Goal: Transaction & Acquisition: Purchase product/service

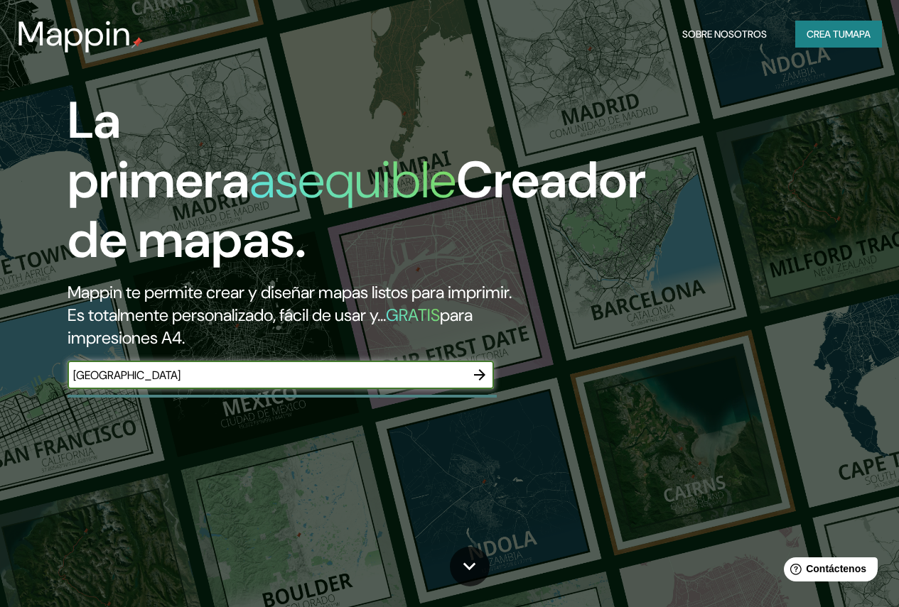
type input "[GEOGRAPHIC_DATA]"
click at [825, 33] on font "Crea tu" at bounding box center [825, 34] width 38 height 13
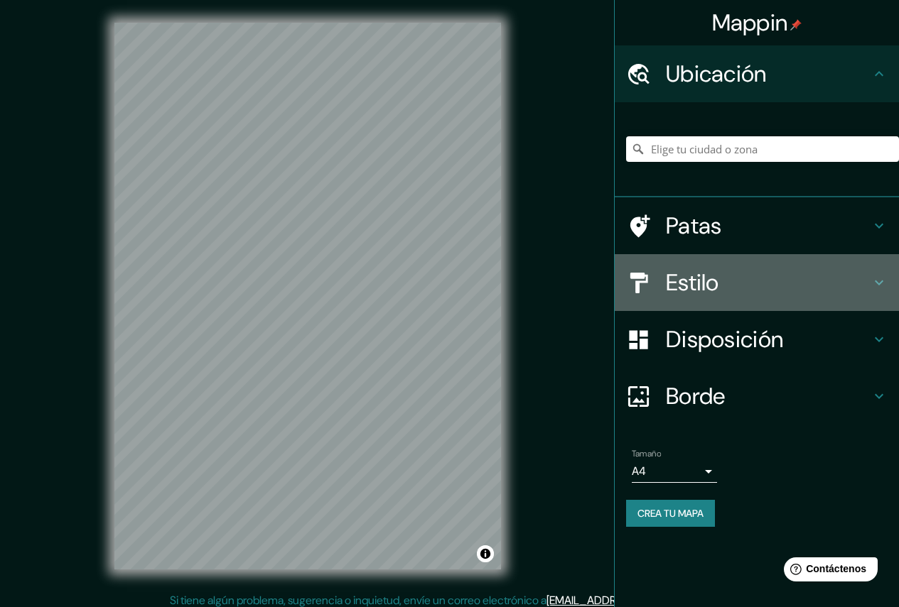
click at [730, 286] on h4 "Estilo" at bounding box center [768, 283] width 205 height 28
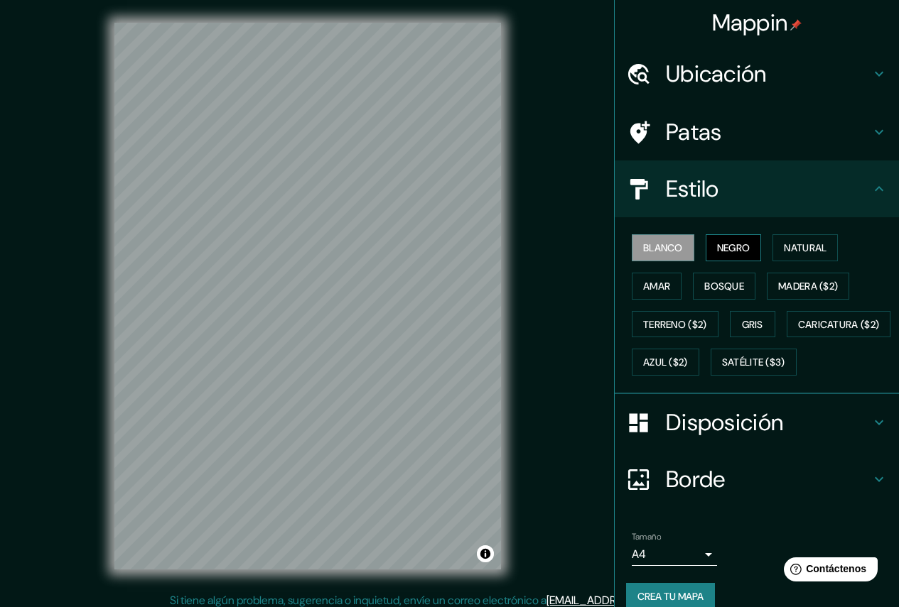
click at [717, 248] on font "Negro" at bounding box center [733, 248] width 33 height 13
click at [792, 249] on font "Natural" at bounding box center [805, 248] width 43 height 13
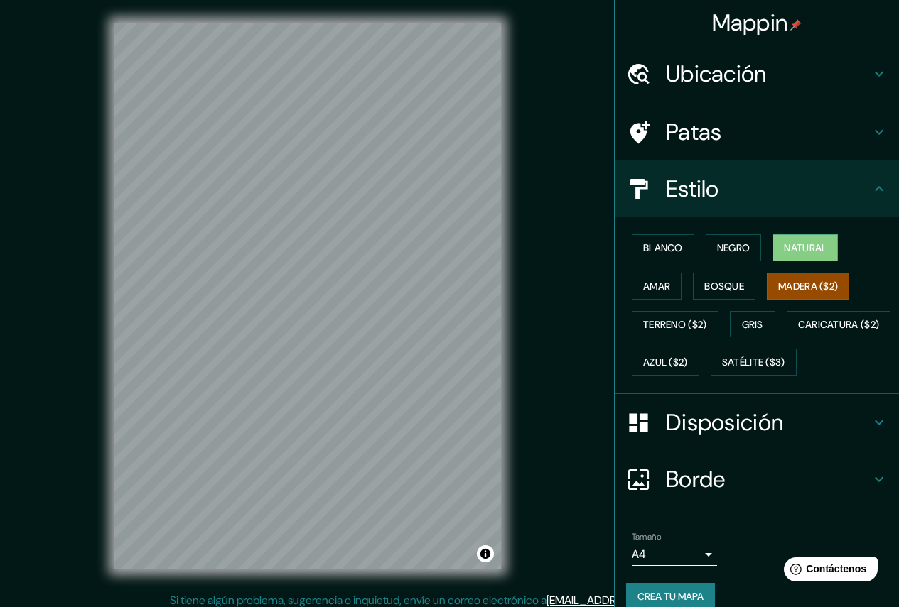
click at [792, 273] on button "Madera ($2)" at bounding box center [808, 286] width 82 height 27
click at [669, 246] on font "Blanco" at bounding box center [663, 248] width 40 height 13
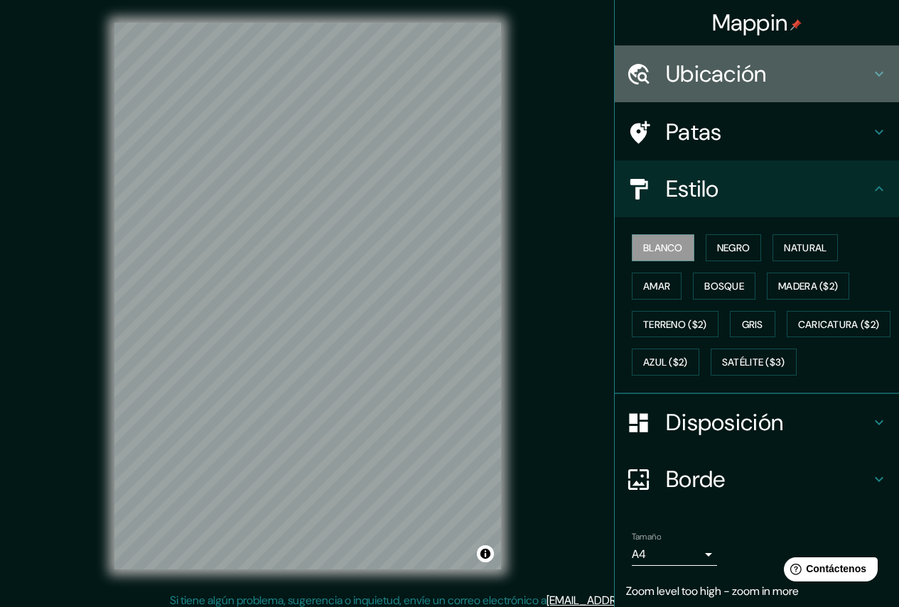
click at [702, 74] on font "Ubicación" at bounding box center [716, 74] width 101 height 30
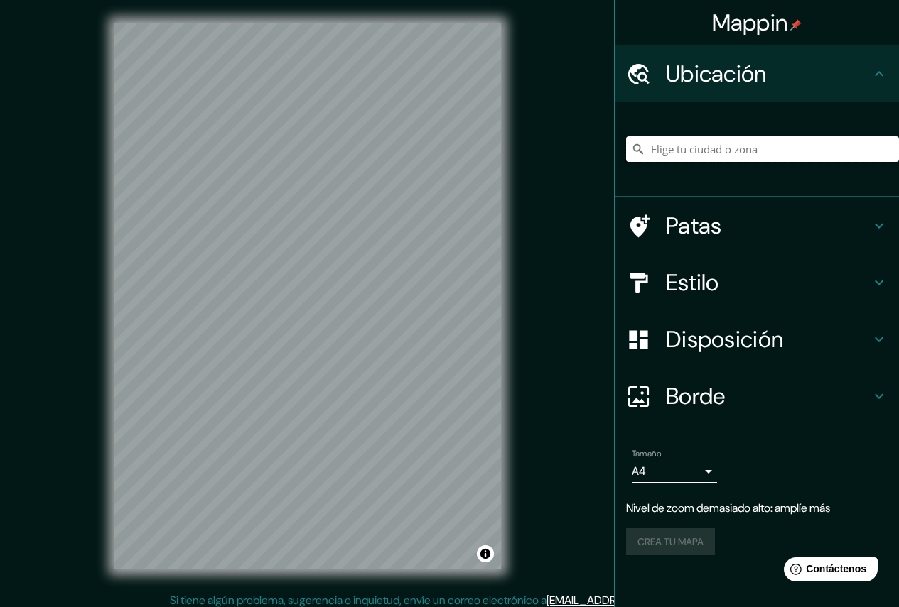
click at [686, 142] on input "Elige tu ciudad o zona" at bounding box center [762, 149] width 273 height 26
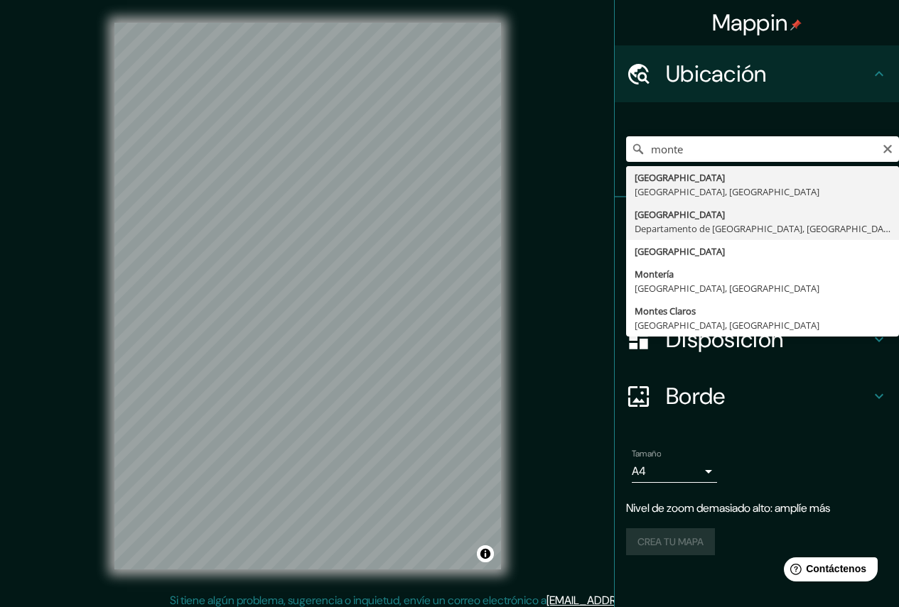
type input "[GEOGRAPHIC_DATA], [GEOGRAPHIC_DATA], [GEOGRAPHIC_DATA]"
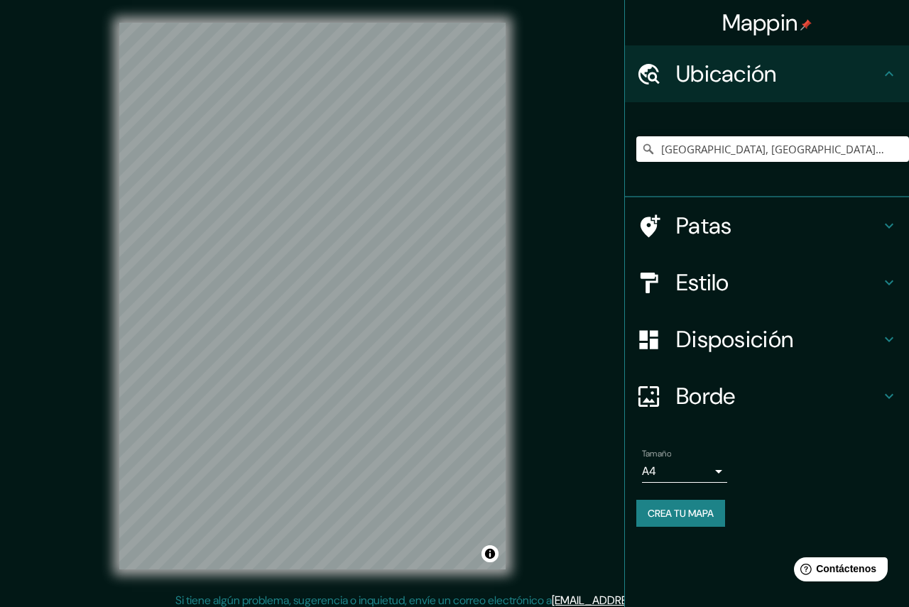
click at [706, 472] on body "Mappin Ubicación [GEOGRAPHIC_DATA], [GEOGRAPHIC_DATA], [GEOGRAPHIC_DATA] Patas …" at bounding box center [454, 303] width 909 height 607
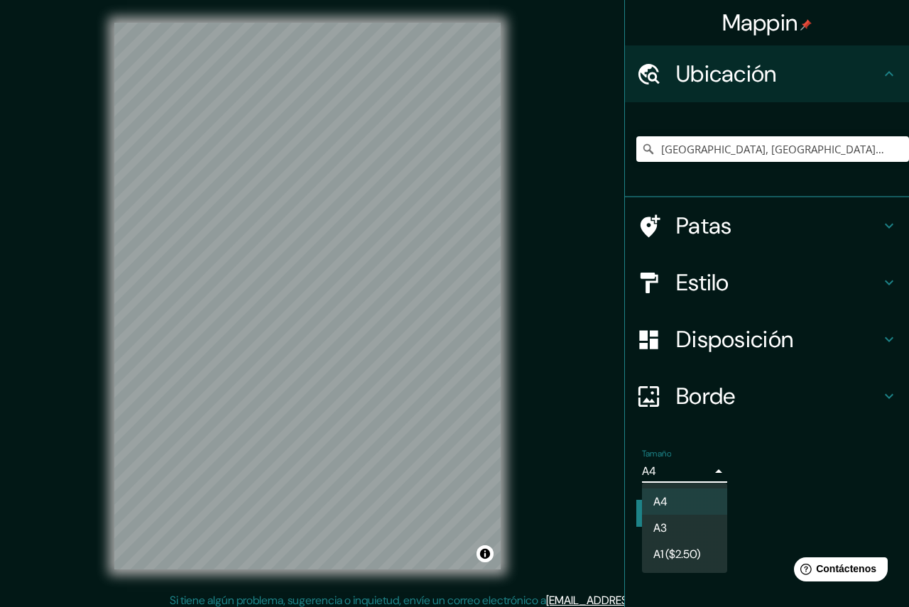
click at [691, 526] on li "A3" at bounding box center [684, 528] width 85 height 26
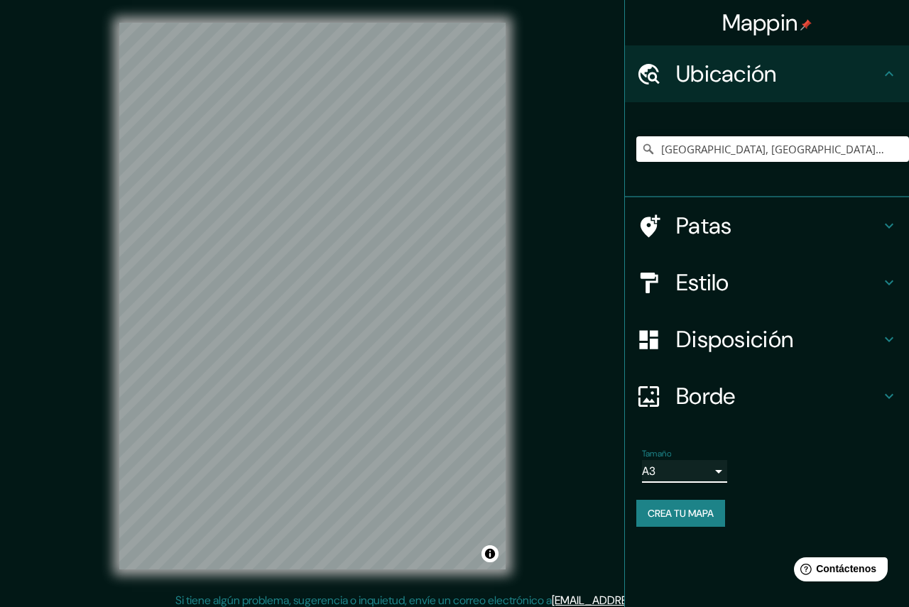
type input "a4"
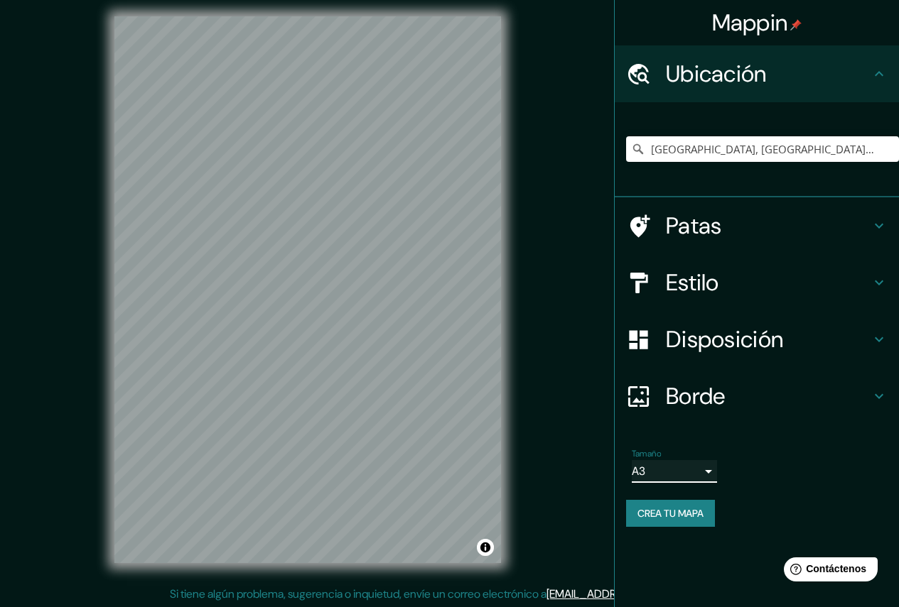
scroll to position [8, 0]
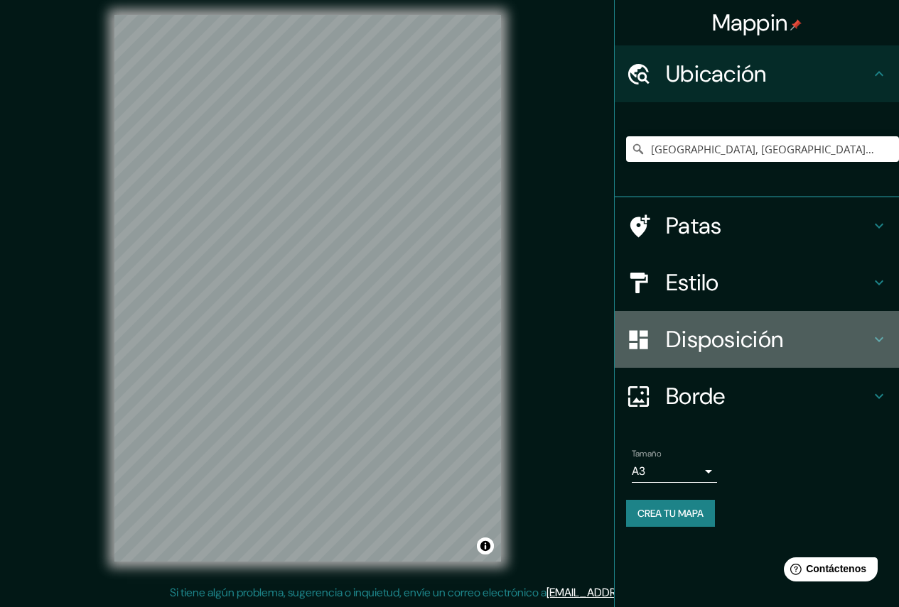
click at [779, 337] on font "Disposición" at bounding box center [724, 340] width 117 height 30
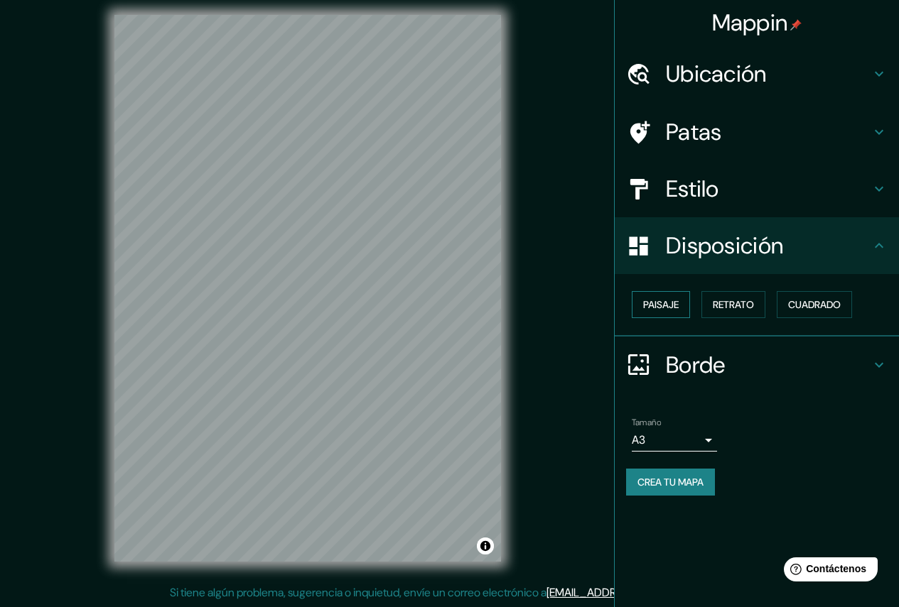
click at [673, 312] on font "Paisaje" at bounding box center [661, 305] width 36 height 18
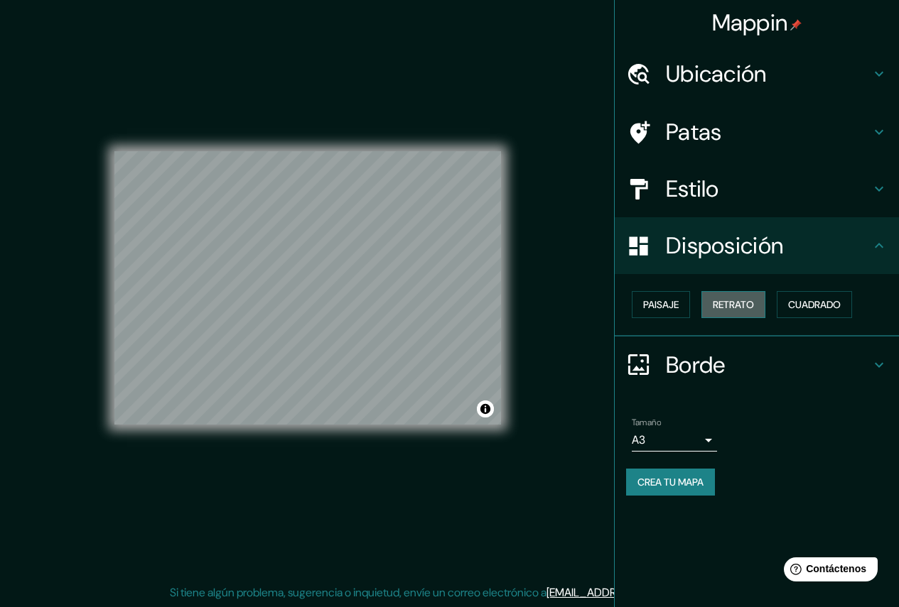
click at [716, 311] on font "Retrato" at bounding box center [733, 304] width 41 height 13
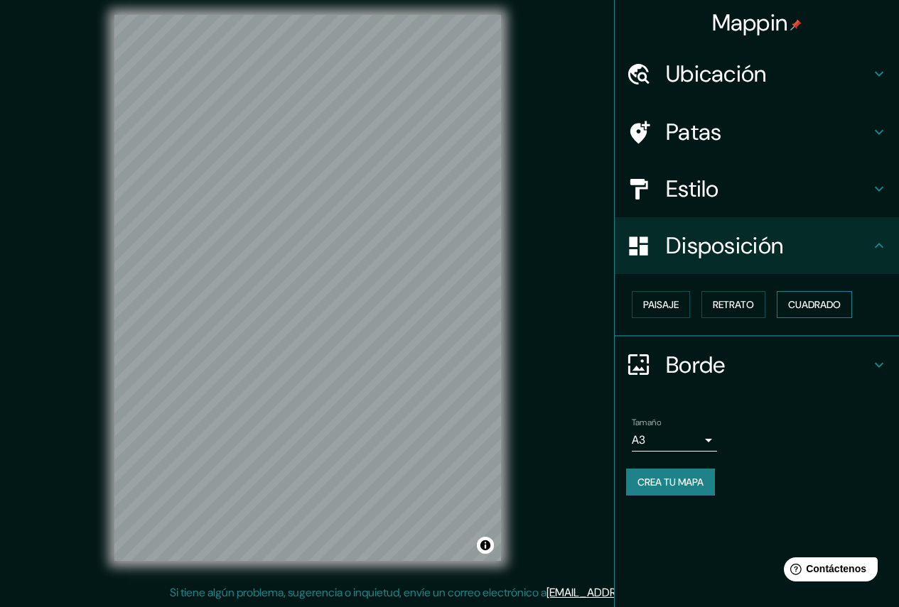
click at [794, 308] on font "Cuadrado" at bounding box center [814, 304] width 53 height 13
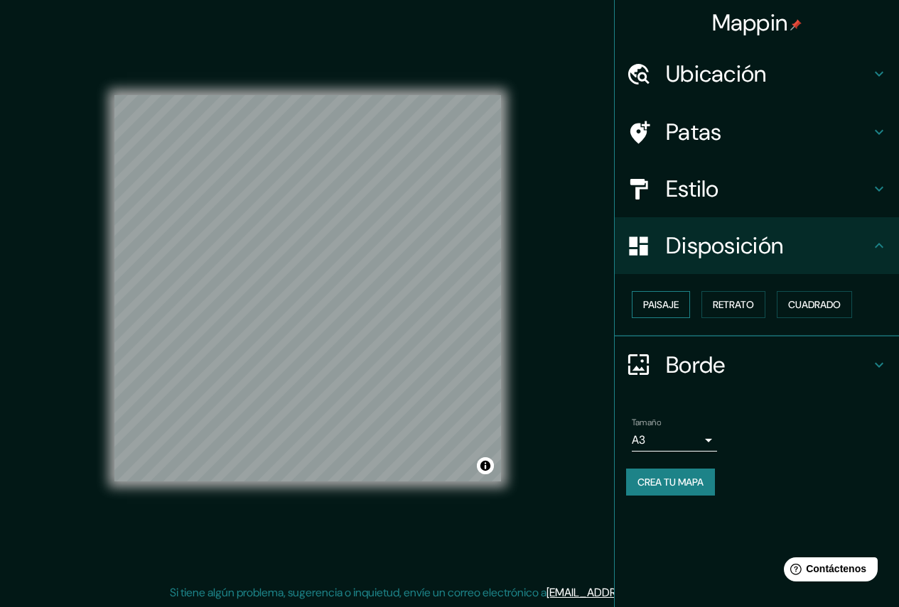
click at [656, 308] on font "Paisaje" at bounding box center [661, 304] width 36 height 13
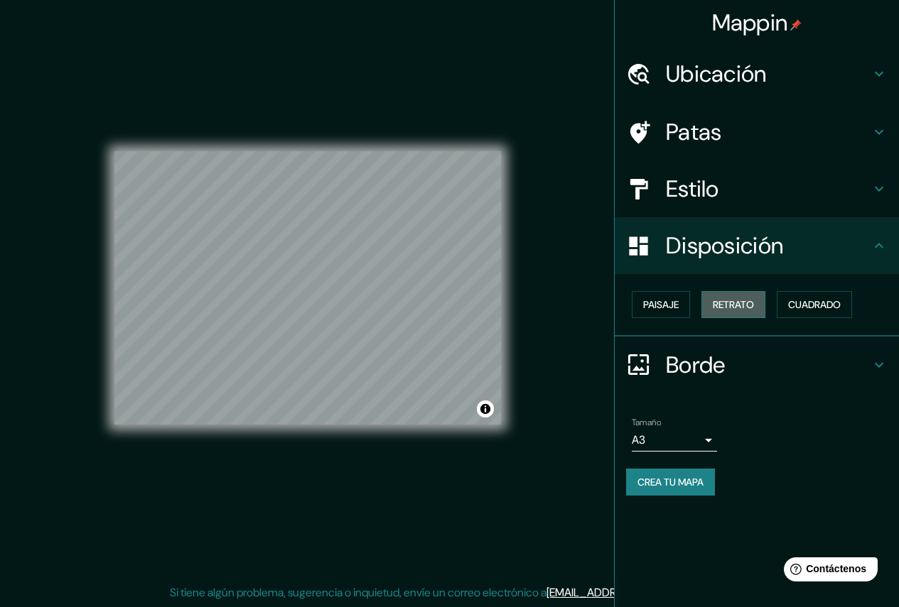
click at [733, 306] on font "Retrato" at bounding box center [733, 304] width 41 height 13
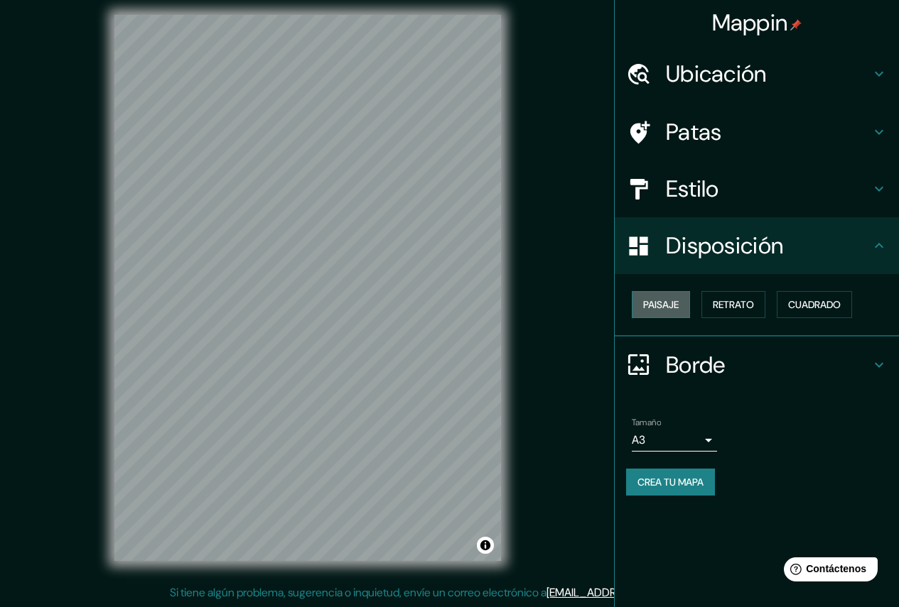
click at [659, 299] on font "Paisaje" at bounding box center [661, 304] width 36 height 13
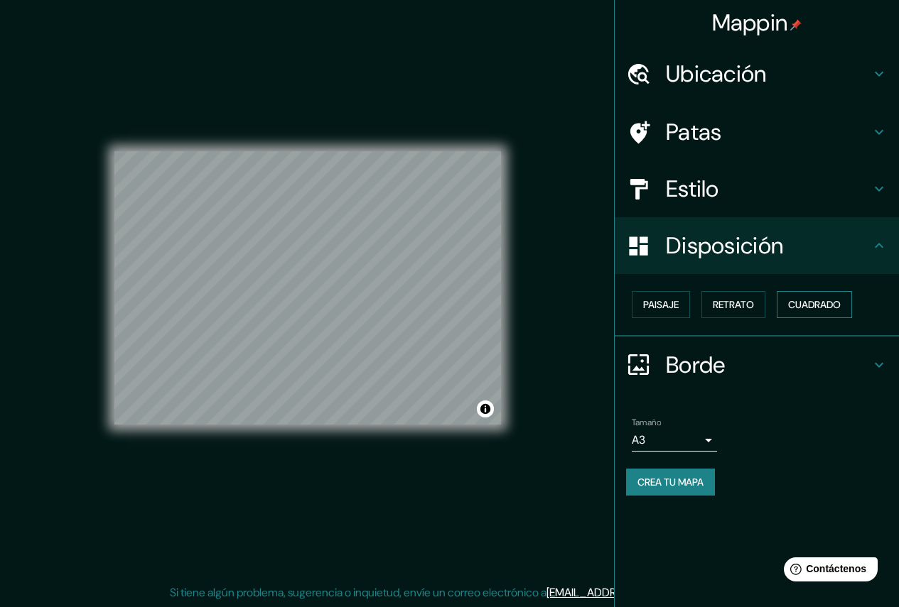
click at [804, 301] on font "Cuadrado" at bounding box center [814, 304] width 53 height 13
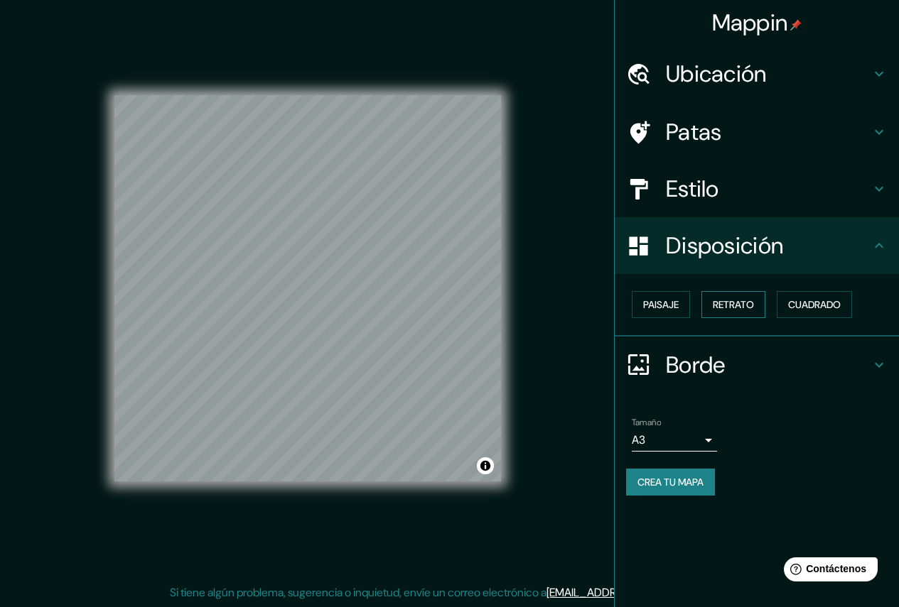
click at [713, 301] on button "Retrato" at bounding box center [733, 304] width 64 height 27
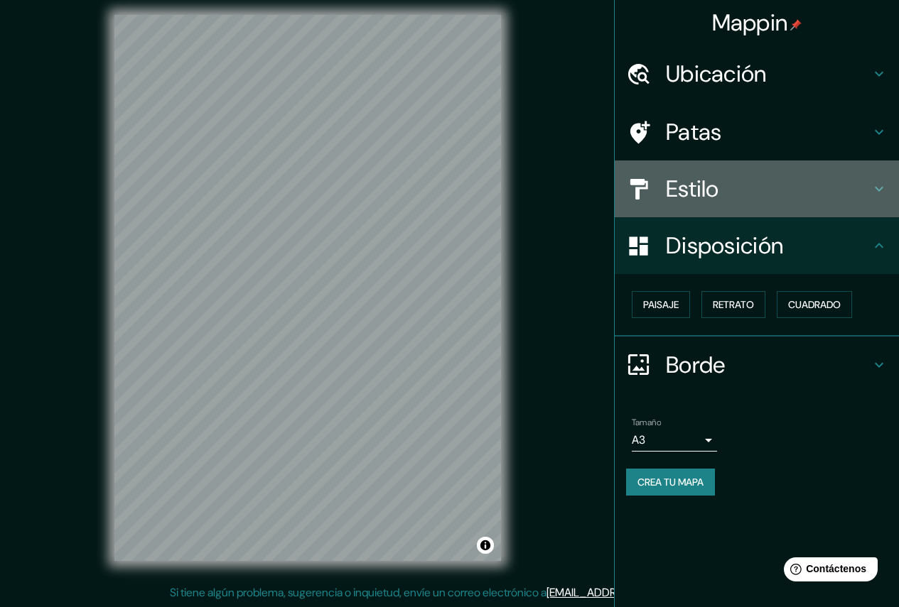
drag, startPoint x: 748, startPoint y: 181, endPoint x: 739, endPoint y: 188, distance: 11.2
click at [747, 183] on h4 "Estilo" at bounding box center [768, 189] width 205 height 28
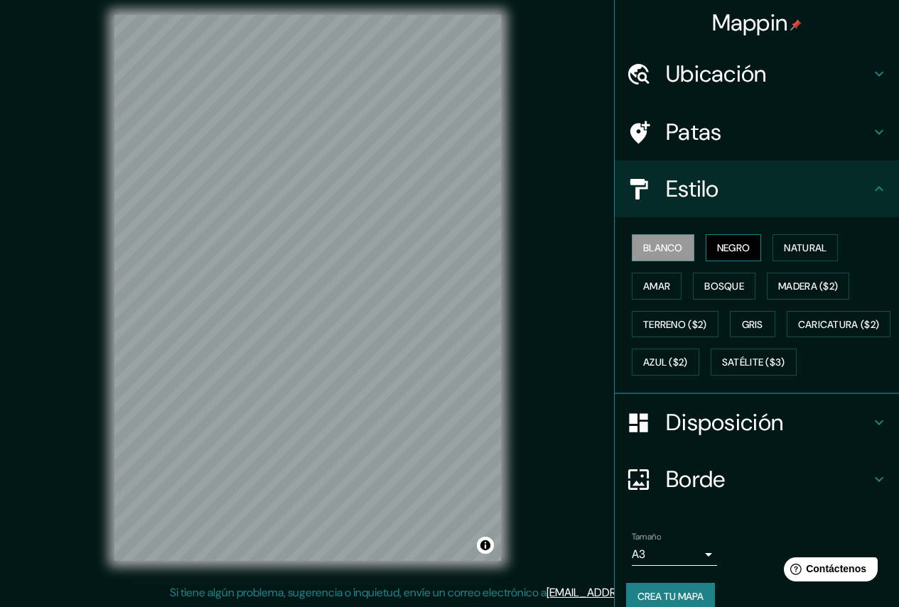
click at [728, 246] on font "Negro" at bounding box center [733, 248] width 33 height 13
click at [789, 252] on font "Natural" at bounding box center [805, 248] width 43 height 13
click at [738, 252] on font "Negro" at bounding box center [733, 248] width 33 height 13
click at [801, 285] on font "Madera ($2)" at bounding box center [808, 286] width 60 height 13
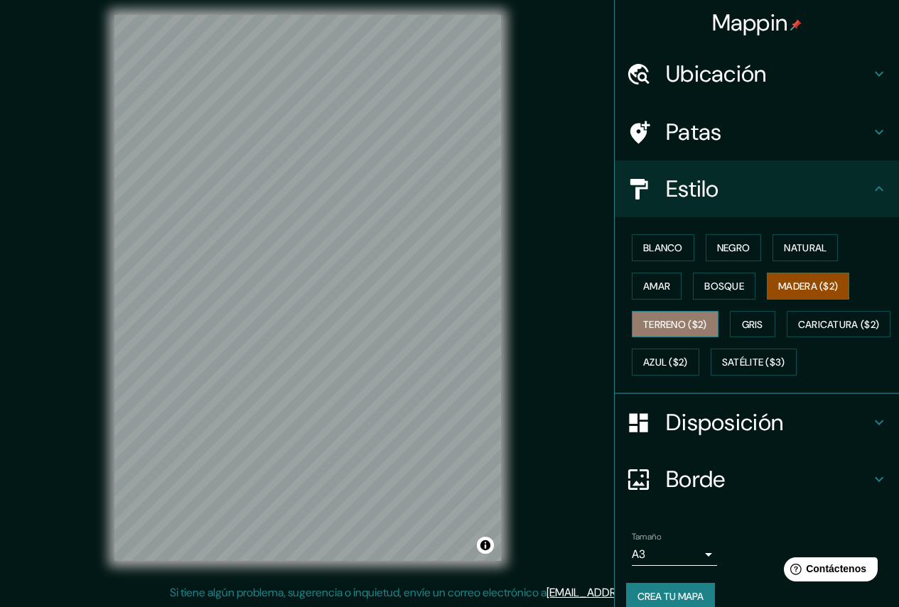
click at [657, 325] on font "Terreno ($2)" at bounding box center [675, 324] width 64 height 13
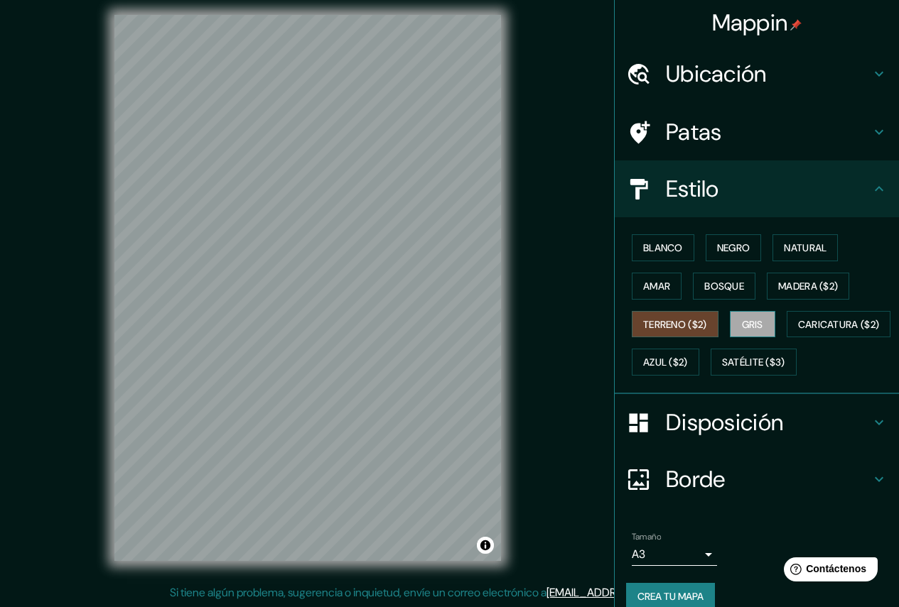
click at [732, 325] on button "Gris" at bounding box center [752, 324] width 45 height 27
click at [798, 331] on font "Caricatura ($2)" at bounding box center [839, 324] width 82 height 13
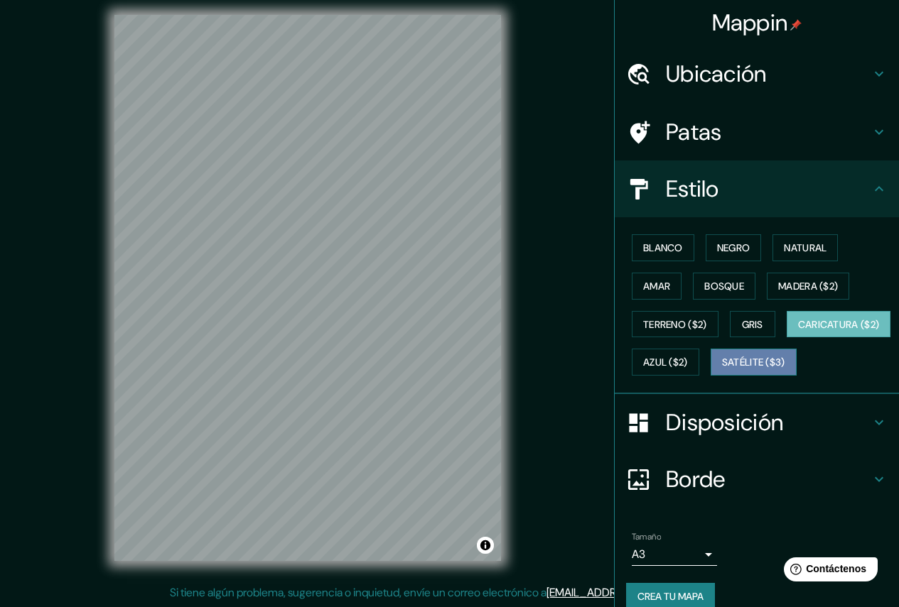
click at [722, 369] on font "Satélite ($3)" at bounding box center [753, 363] width 63 height 13
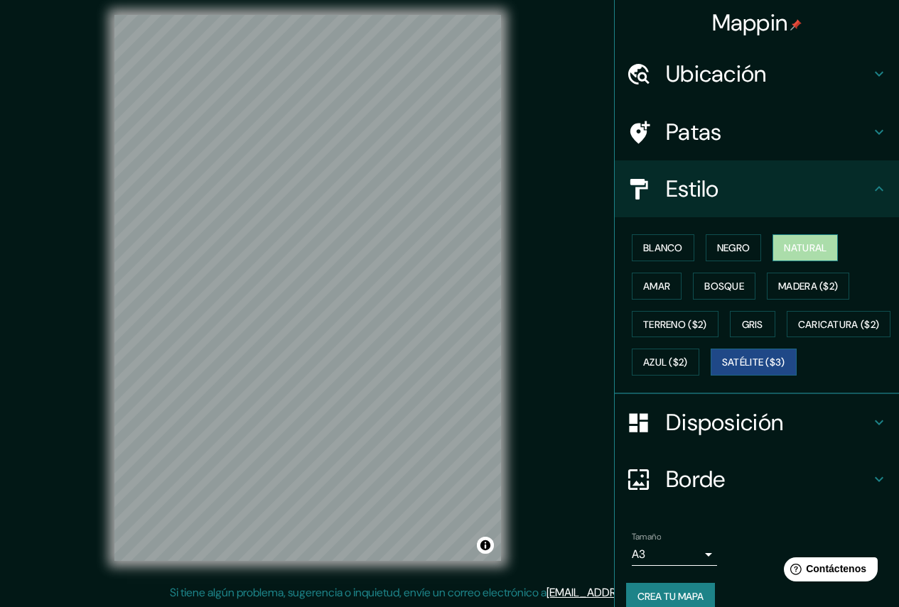
drag, startPoint x: 807, startPoint y: 254, endPoint x: 795, endPoint y: 260, distance: 13.7
click at [806, 254] on font "Natural" at bounding box center [805, 248] width 43 height 13
click at [643, 292] on font "Amar" at bounding box center [656, 286] width 27 height 13
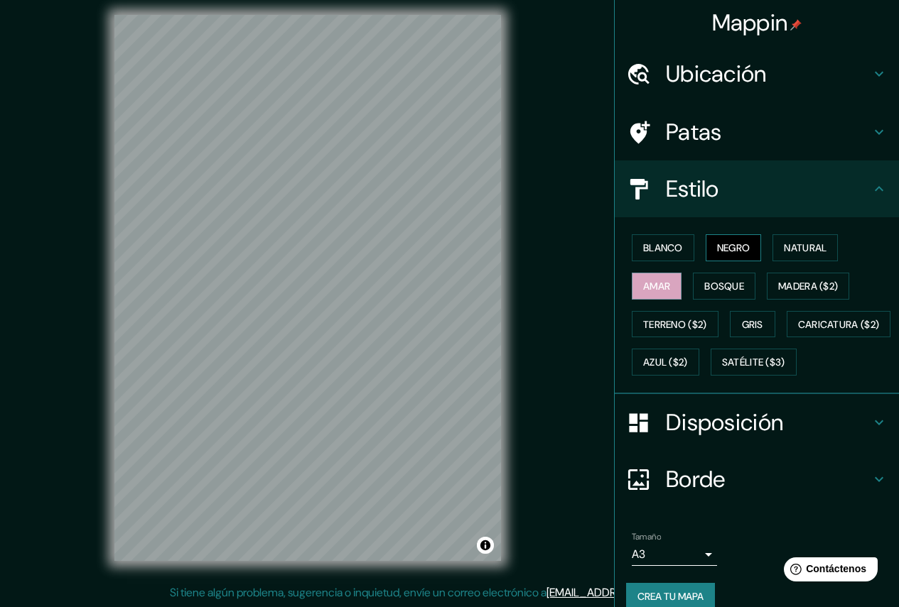
click at [728, 252] on font "Negro" at bounding box center [733, 248] width 33 height 13
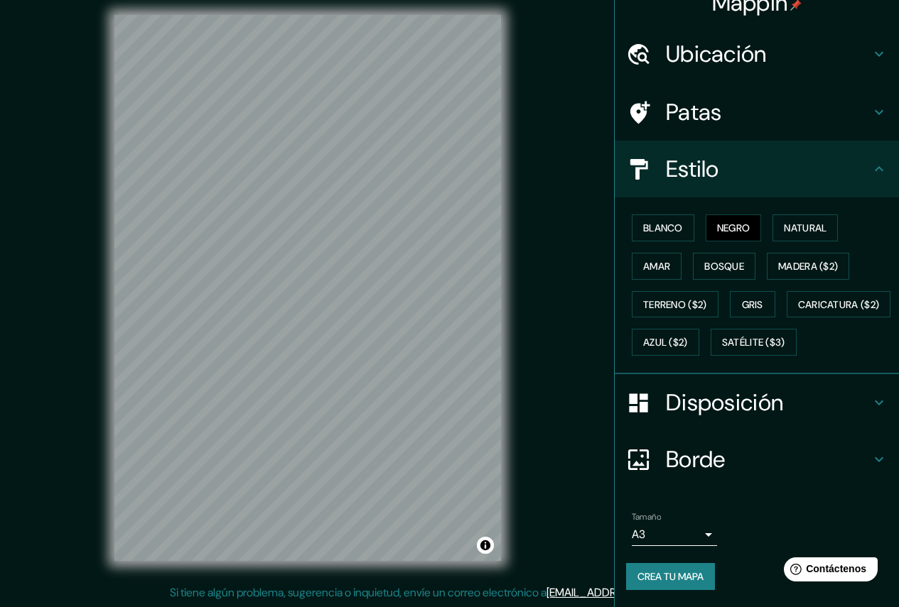
scroll to position [58, 0]
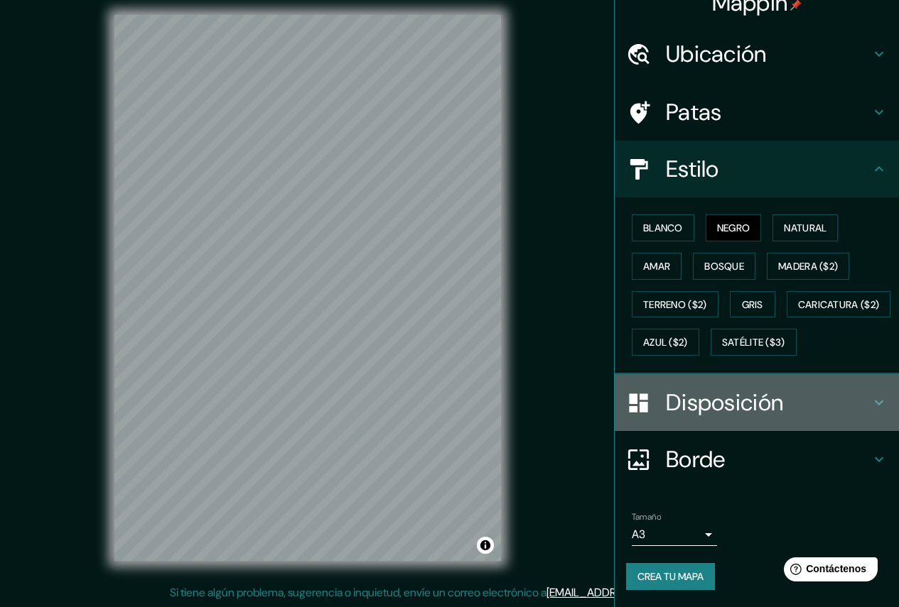
click at [870, 409] on icon at bounding box center [878, 402] width 17 height 17
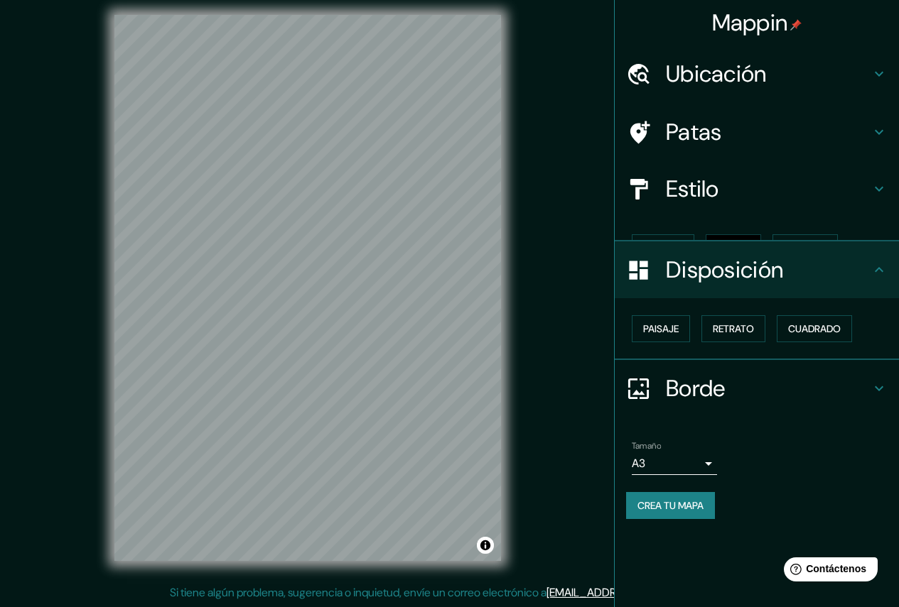
scroll to position [0, 0]
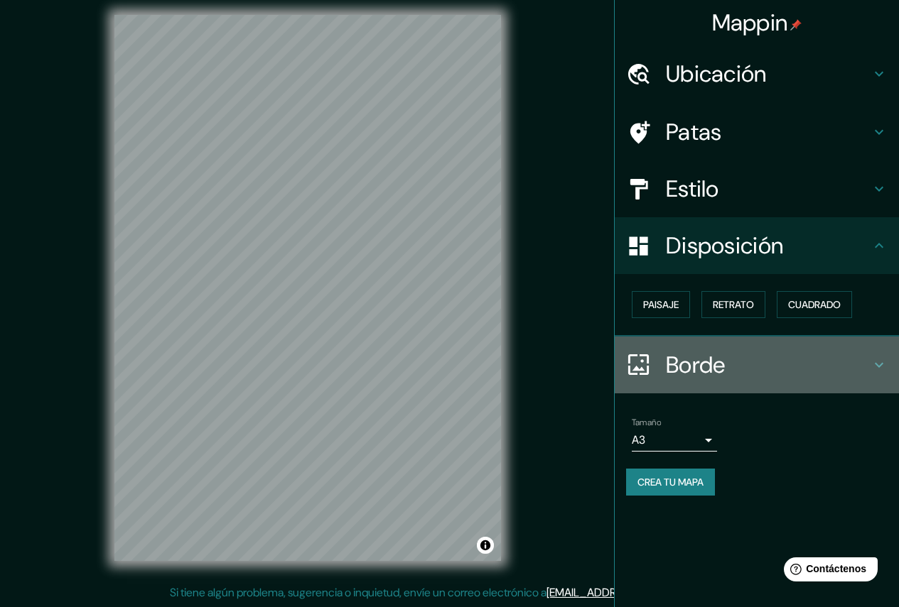
click at [879, 367] on icon at bounding box center [879, 364] width 9 height 5
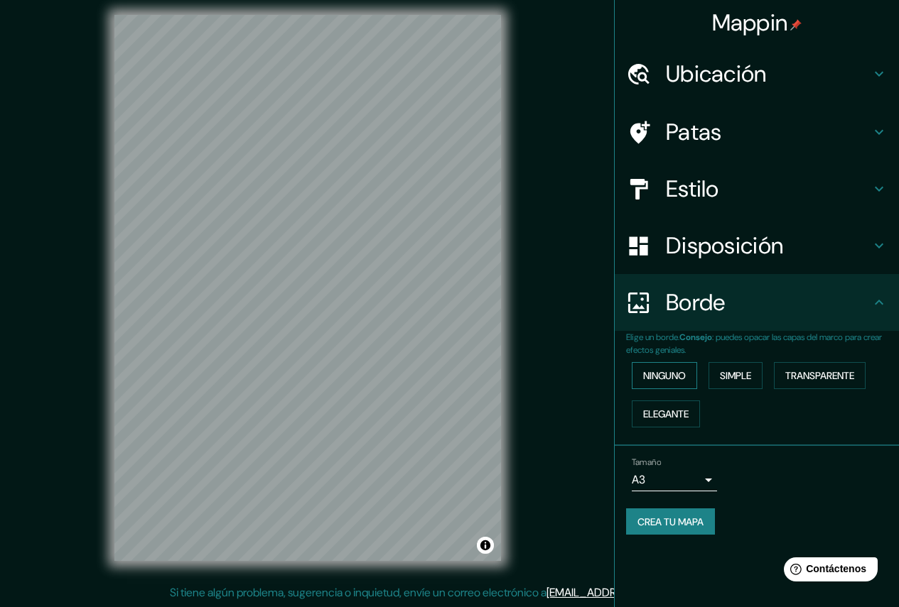
click at [667, 377] on font "Ninguno" at bounding box center [664, 375] width 43 height 13
click at [740, 377] on font "Simple" at bounding box center [735, 375] width 31 height 13
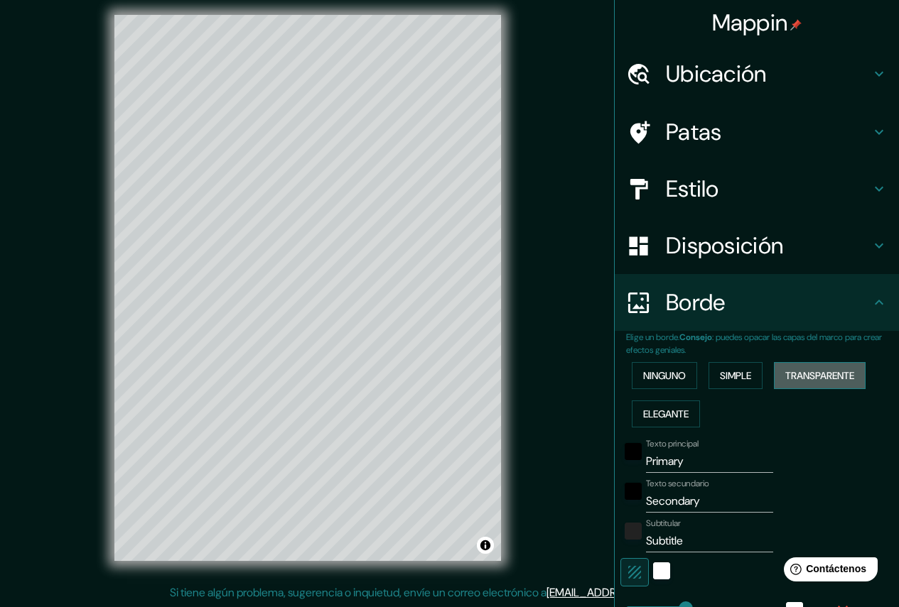
click at [819, 384] on font "Transparente" at bounding box center [819, 376] width 69 height 18
type input "261"
type input "44"
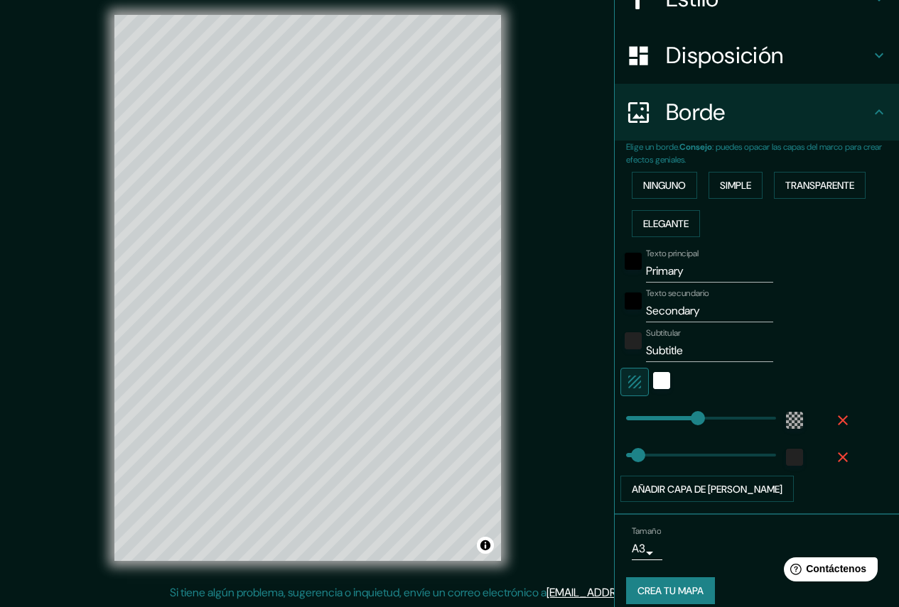
scroll to position [205, 0]
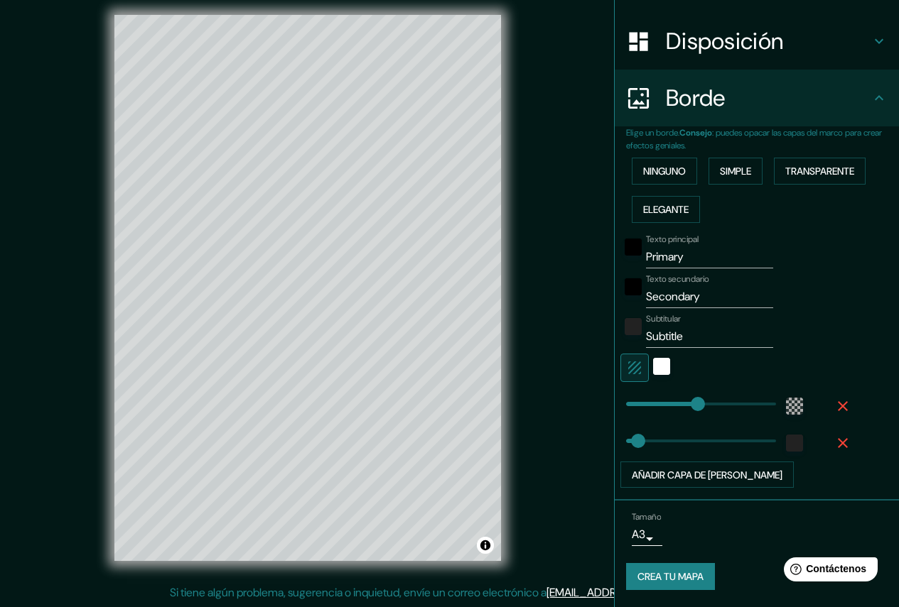
click at [665, 249] on input "Primary" at bounding box center [709, 257] width 127 height 23
drag, startPoint x: 655, startPoint y: 255, endPoint x: 634, endPoint y: 255, distance: 20.6
click at [634, 255] on div "Texto principal Primary" at bounding box center [736, 251] width 233 height 34
type input "M"
type input "261"
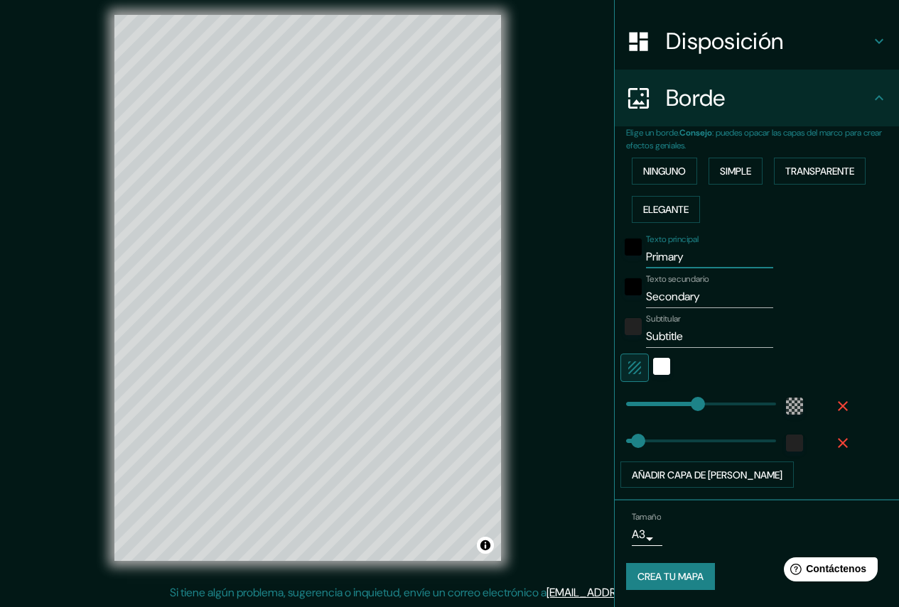
type input "44"
type input "Mo"
type input "261"
type input "44"
type input "Mon"
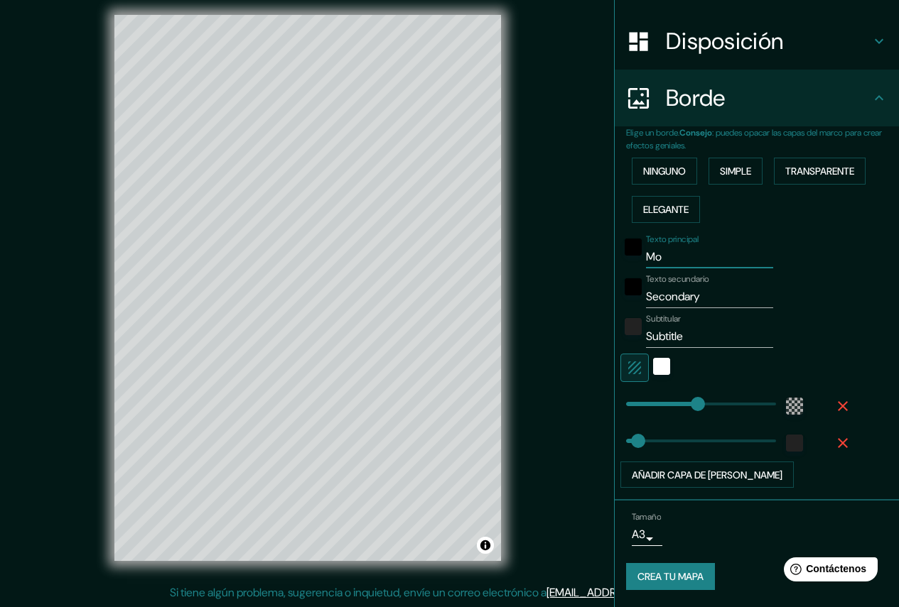
type input "261"
type input "44"
type input "Mont"
type input "261"
type input "44"
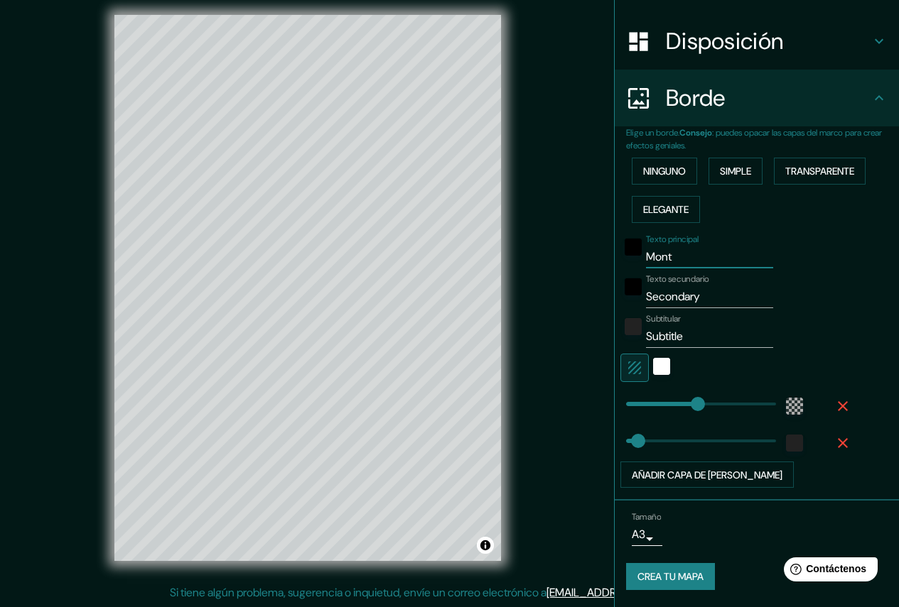
type input "Monte"
type input "261"
type input "44"
type input "Montev"
type input "261"
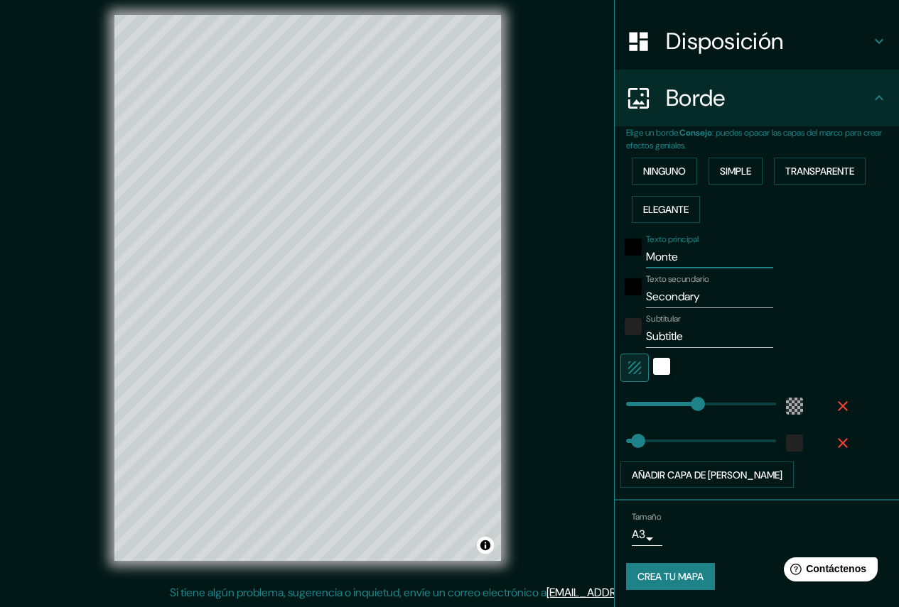
type input "44"
type input "Montevi"
type input "261"
type input "44"
type input "Montevid"
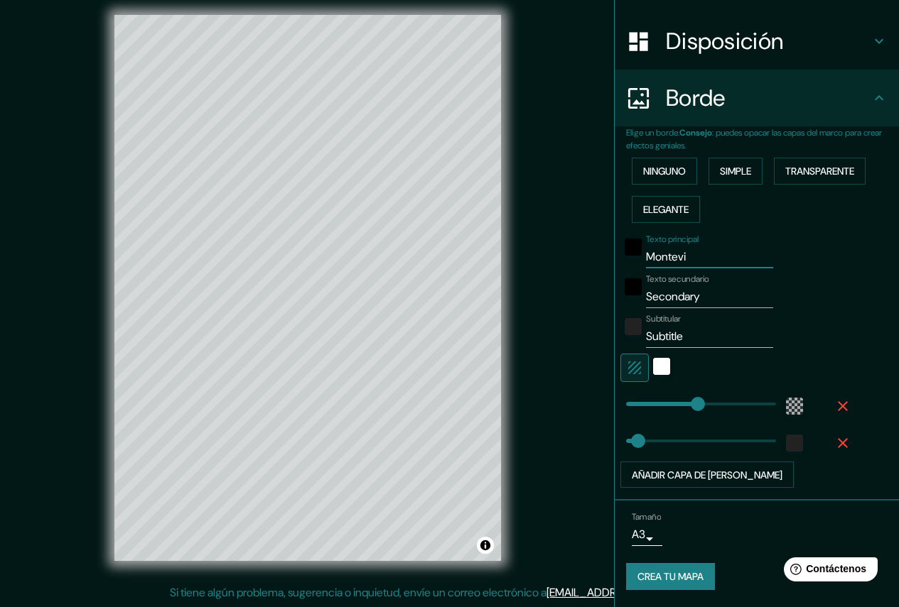
type input "261"
type input "44"
type input "Montevido"
type input "261"
type input "44"
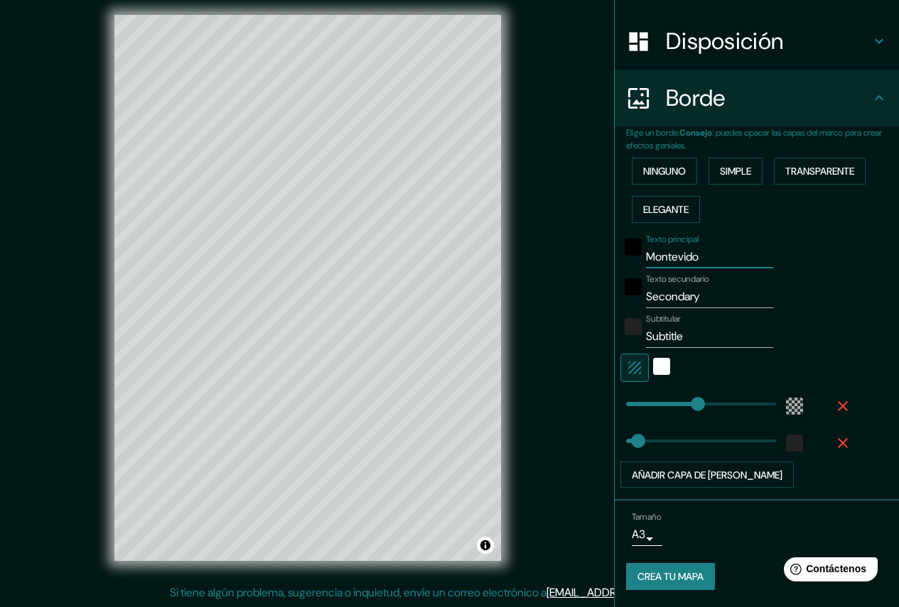
type input "Montevid"
type input "261"
type input "44"
type input "Montevi"
type input "261"
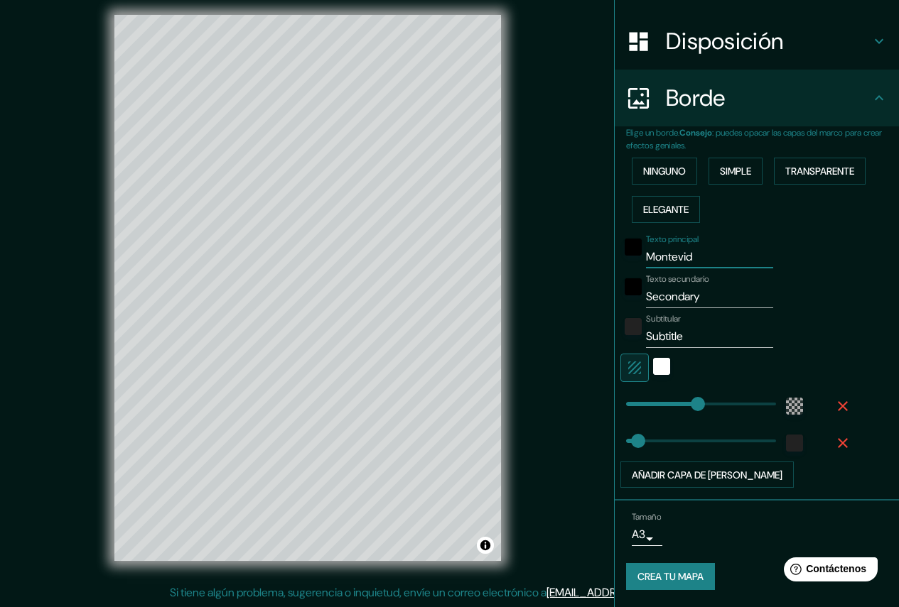
type input "44"
type input "Montevid"
type input "261"
type input "44"
type input "Montevide"
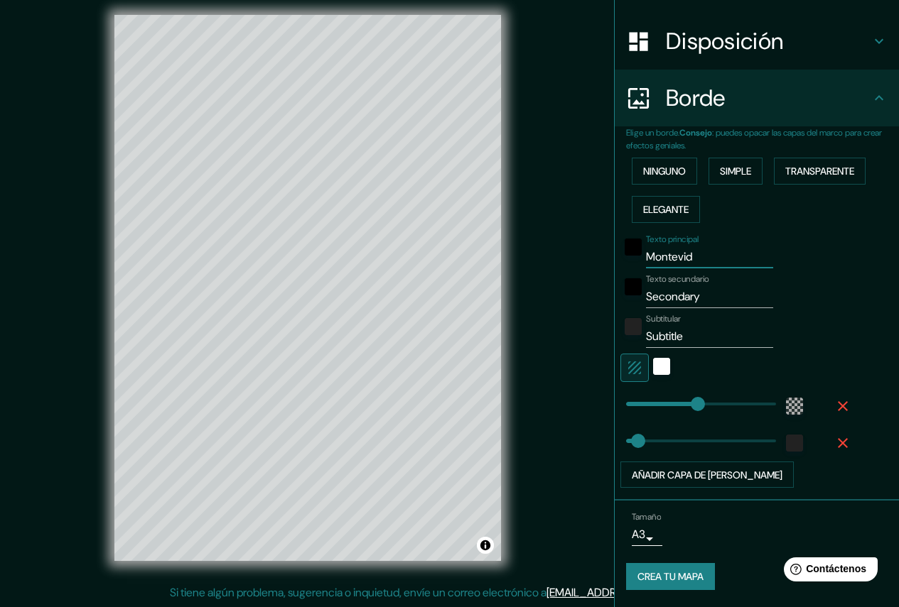
type input "261"
type input "44"
type input "[GEOGRAPHIC_DATA]"
type input "261"
type input "44"
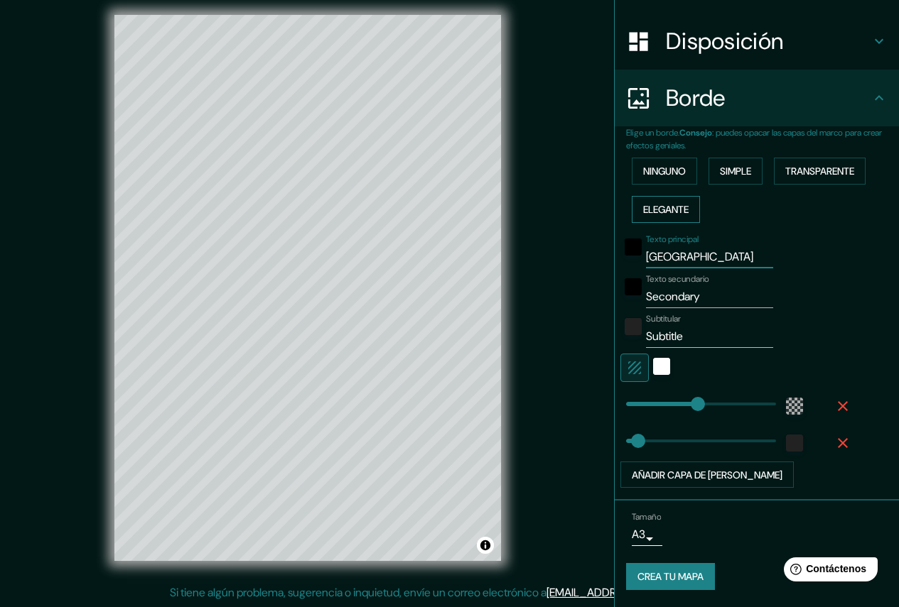
type input "[GEOGRAPHIC_DATA]"
click at [688, 211] on button "Elegante" at bounding box center [666, 209] width 68 height 27
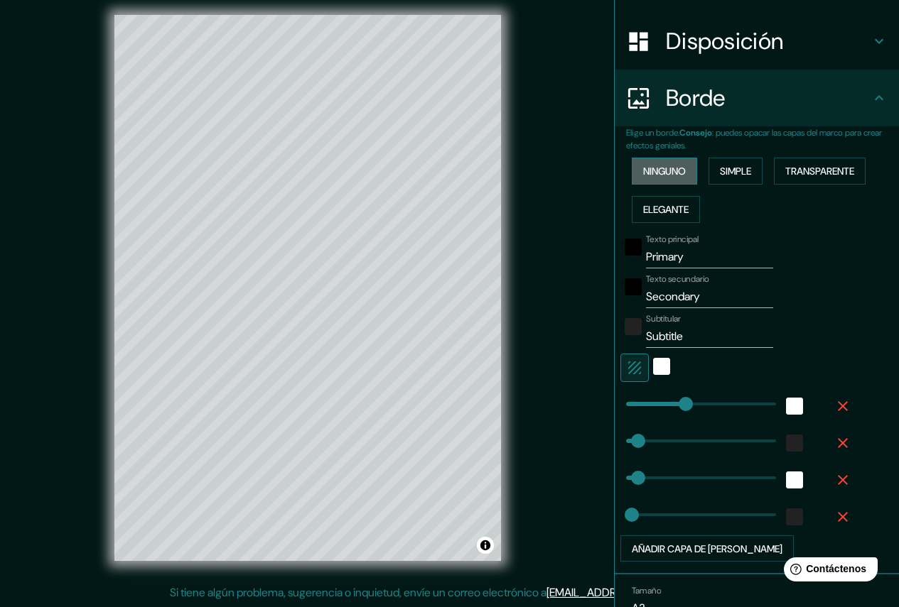
click at [670, 171] on font "Ninguno" at bounding box center [664, 171] width 43 height 13
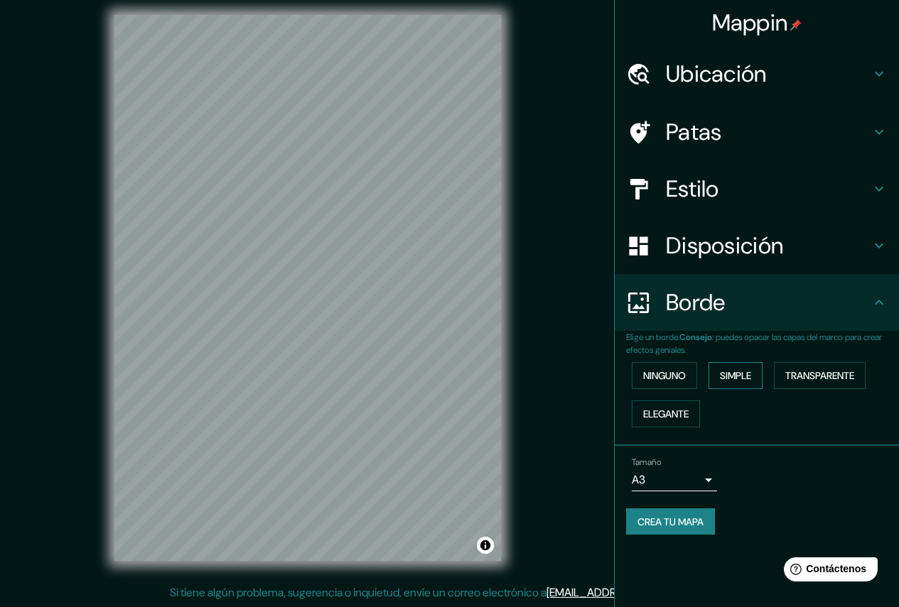
click at [727, 377] on font "Simple" at bounding box center [735, 375] width 31 height 13
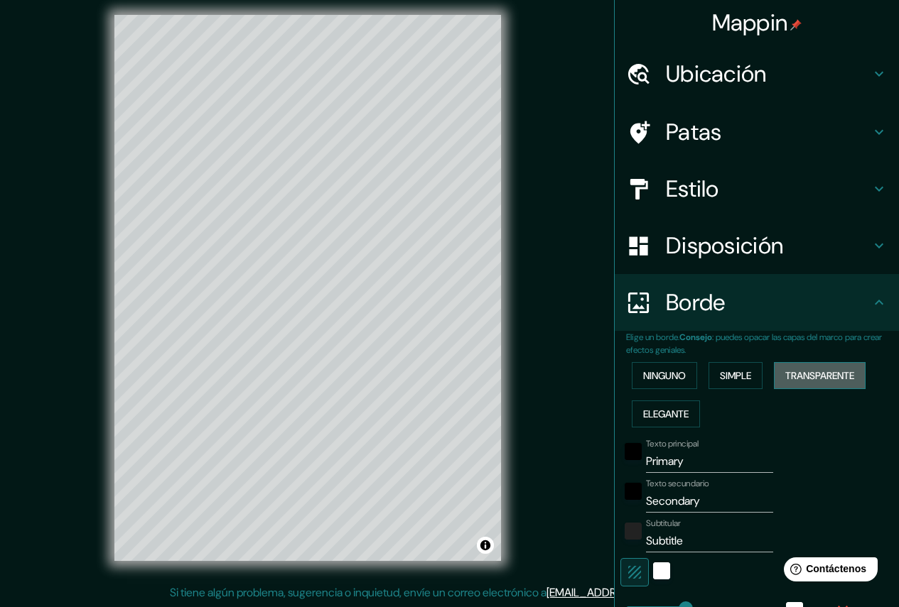
click at [787, 373] on font "Transparente" at bounding box center [819, 375] width 69 height 13
click at [672, 373] on font "Ninguno" at bounding box center [664, 375] width 43 height 13
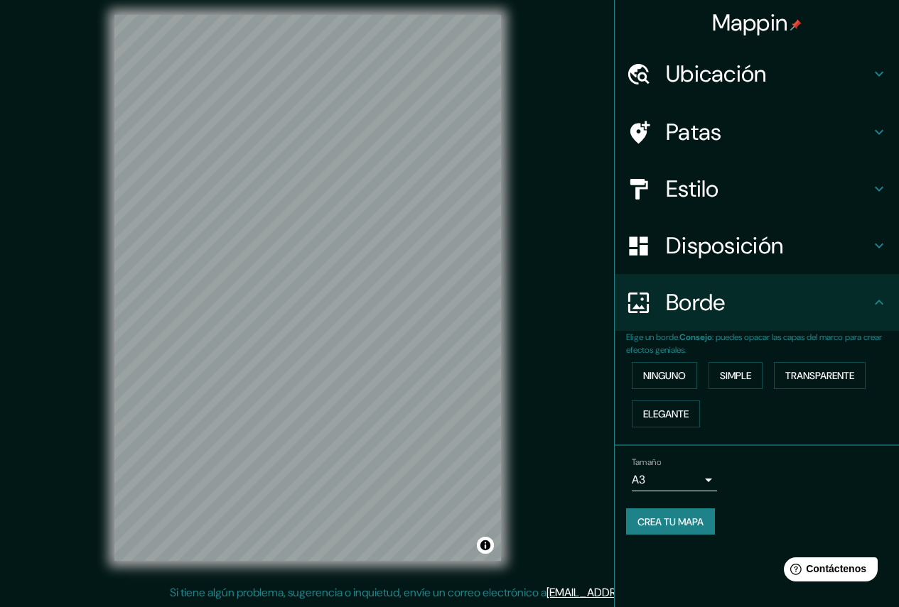
click at [794, 76] on h4 "Ubicación" at bounding box center [768, 74] width 205 height 28
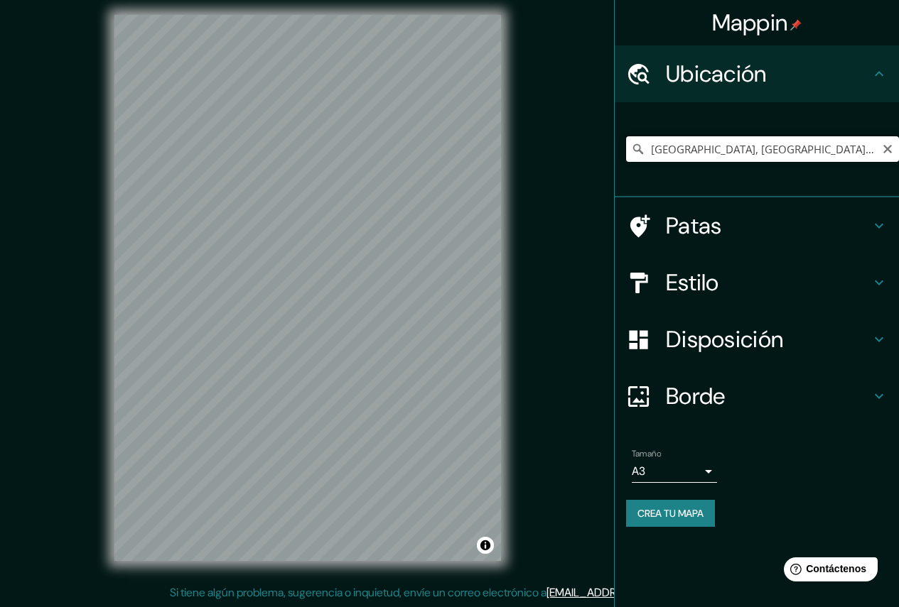
click at [870, 153] on input "[GEOGRAPHIC_DATA], [GEOGRAPHIC_DATA], [GEOGRAPHIC_DATA]" at bounding box center [762, 149] width 273 height 26
click at [828, 150] on input "[GEOGRAPHIC_DATA], [GEOGRAPHIC_DATA], [GEOGRAPHIC_DATA]" at bounding box center [762, 149] width 273 height 26
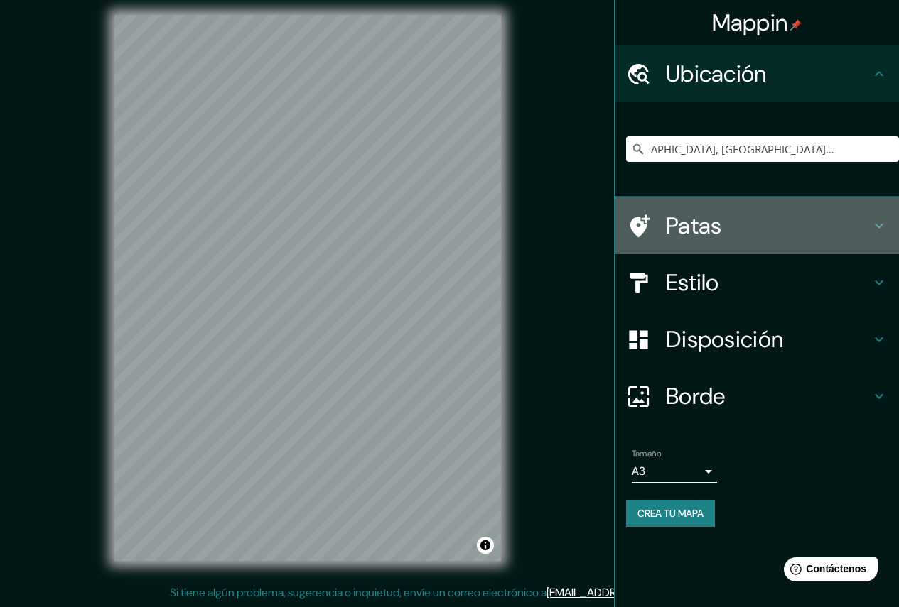
scroll to position [0, 0]
click at [775, 224] on h4 "Patas" at bounding box center [768, 226] width 205 height 28
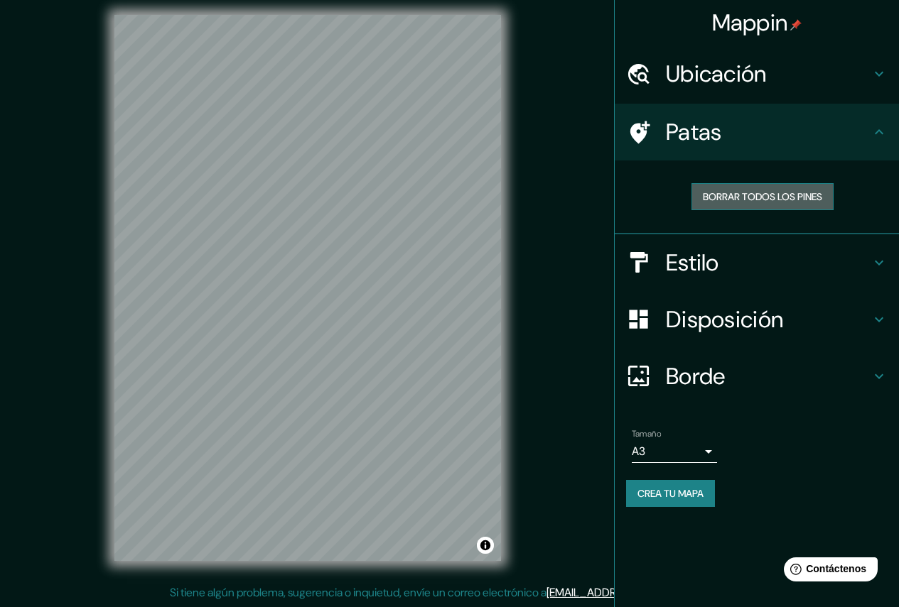
click at [777, 200] on font "Borrar todos los pines" at bounding box center [762, 196] width 119 height 13
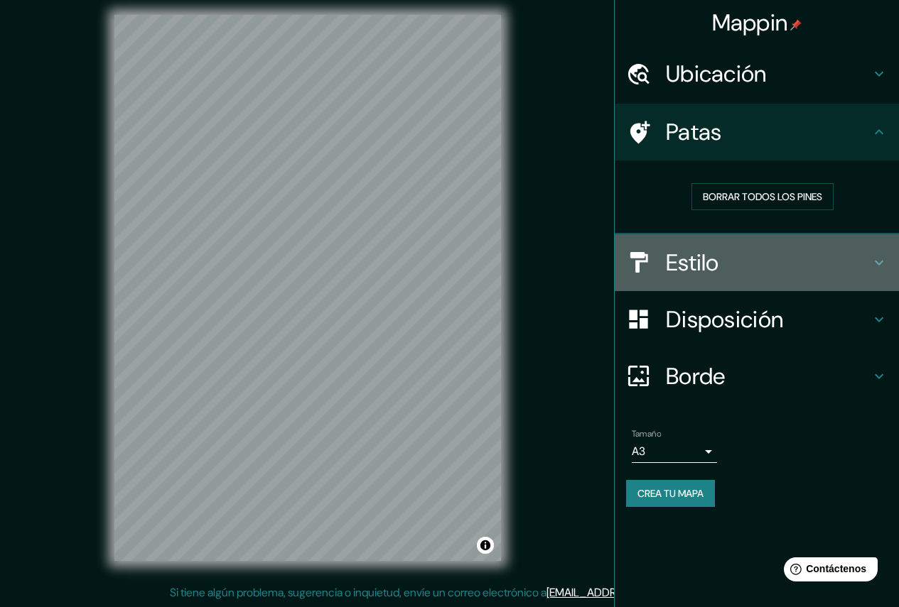
click at [713, 264] on font "Estilo" at bounding box center [692, 263] width 53 height 30
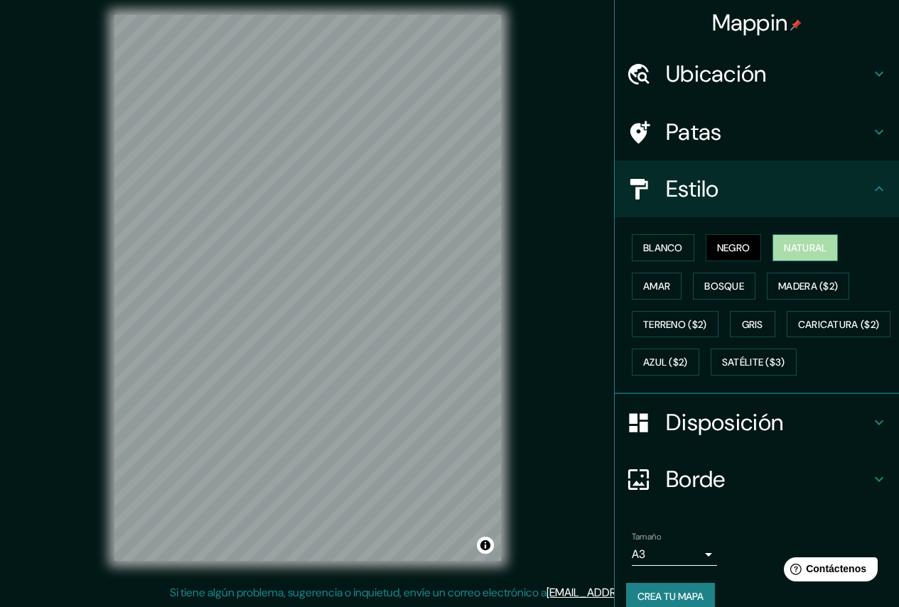
click at [784, 256] on font "Natural" at bounding box center [805, 248] width 43 height 18
click at [729, 252] on font "Negro" at bounding box center [733, 248] width 33 height 13
click at [652, 247] on font "Blanco" at bounding box center [663, 248] width 40 height 13
click at [718, 245] on font "Negro" at bounding box center [733, 248] width 33 height 13
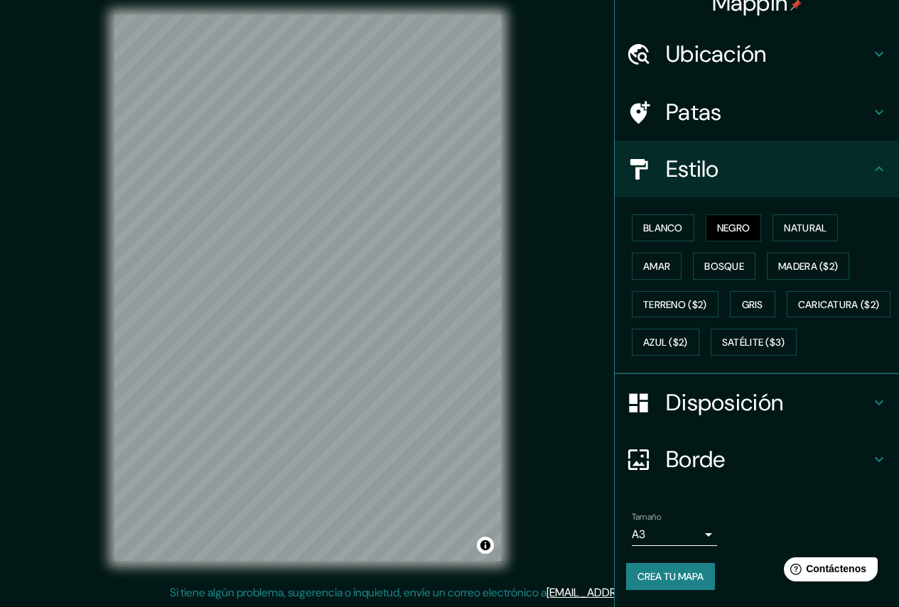
click at [701, 409] on font "Disposición" at bounding box center [724, 403] width 117 height 30
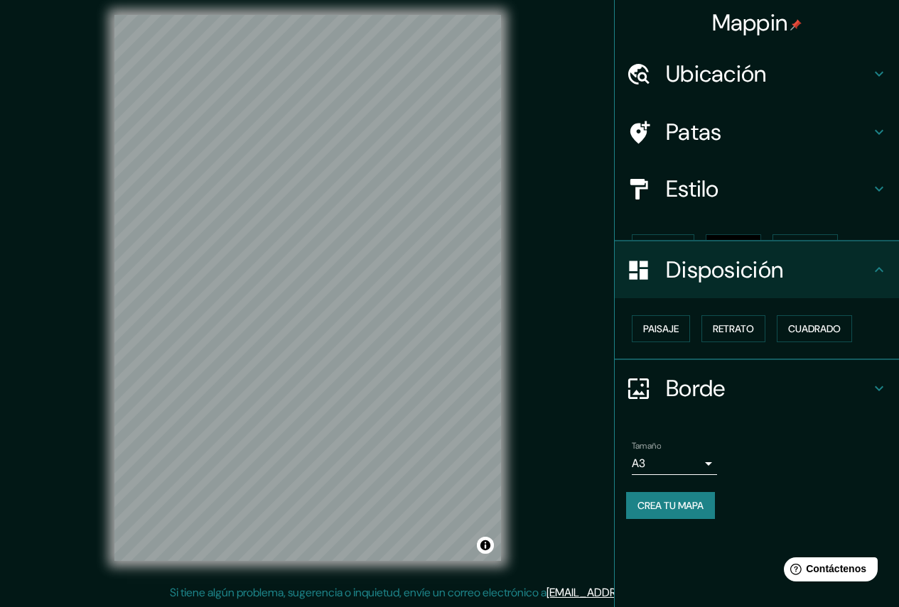
scroll to position [0, 0]
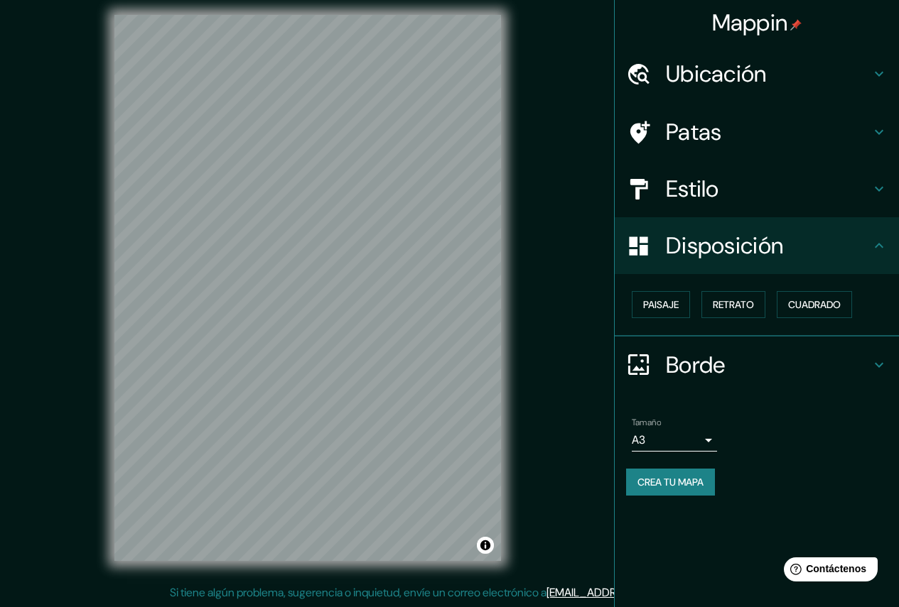
click at [707, 198] on font "Estilo" at bounding box center [692, 189] width 53 height 30
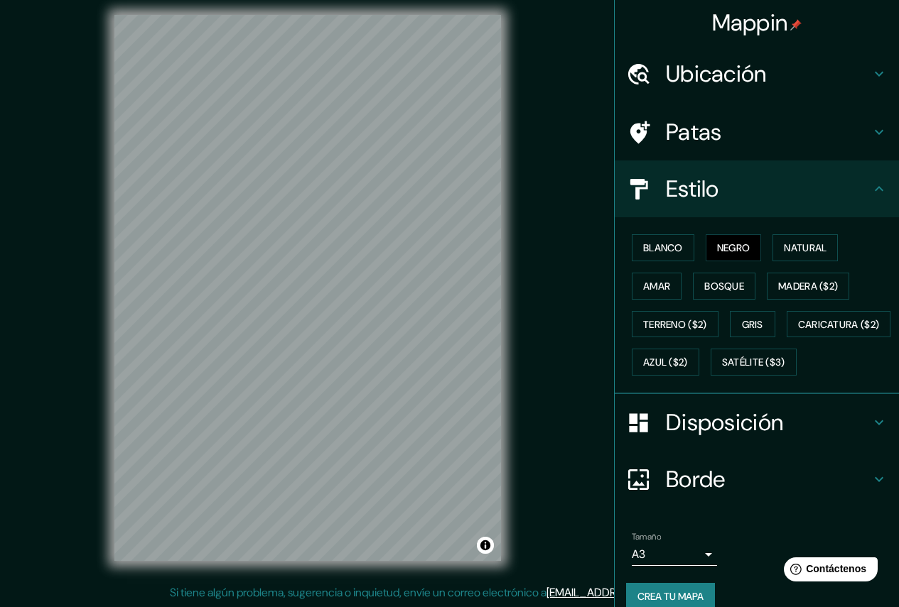
click at [689, 438] on font "Disposición" at bounding box center [724, 423] width 117 height 30
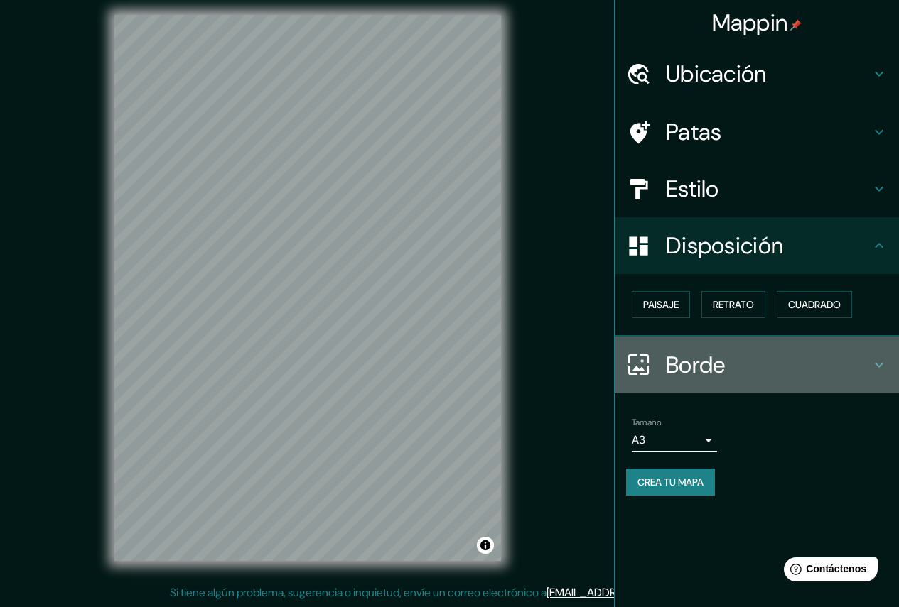
click at [704, 367] on font "Borde" at bounding box center [696, 365] width 60 height 30
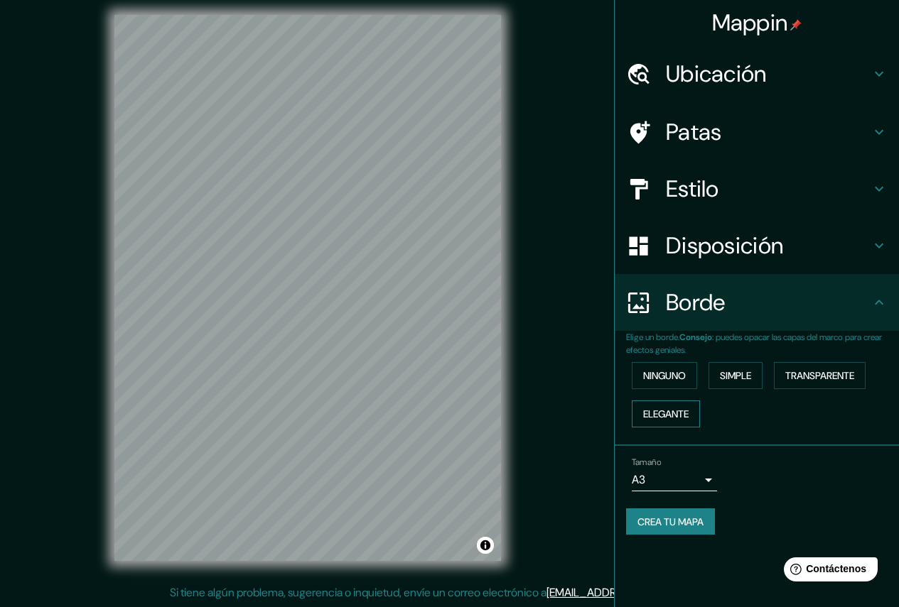
click at [685, 413] on font "Elegante" at bounding box center [665, 414] width 45 height 13
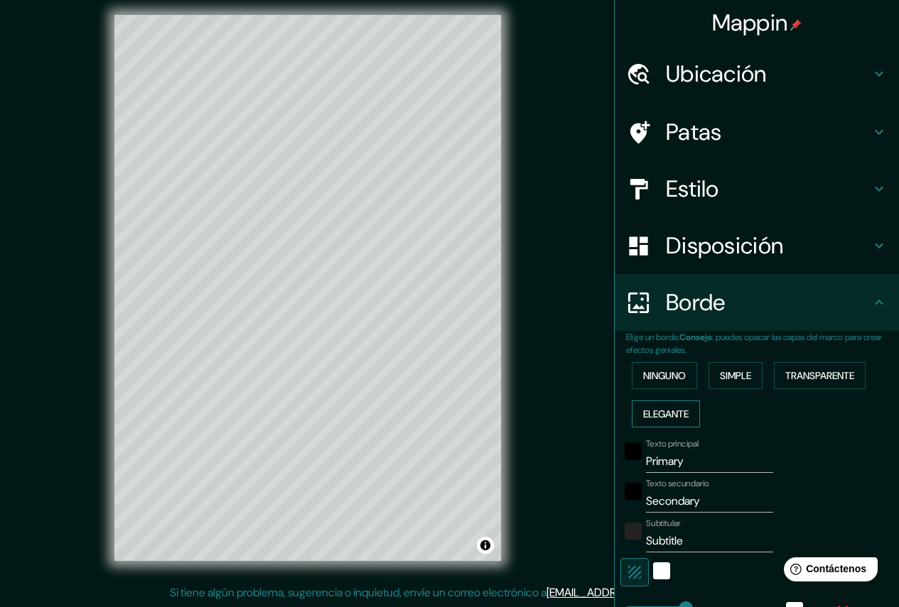
click at [685, 413] on button "Elegante" at bounding box center [666, 414] width 68 height 27
type input "218"
type input "44"
type input "22"
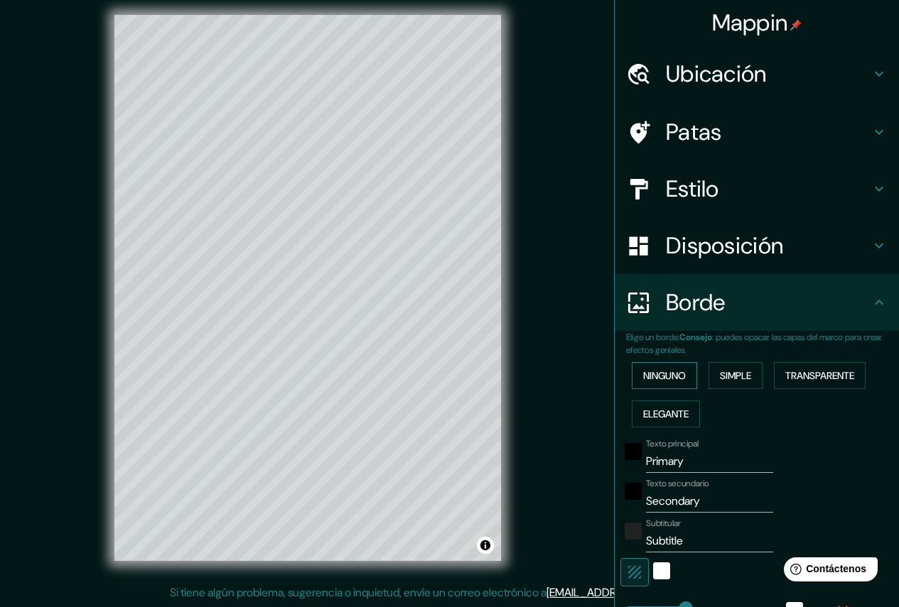
click at [674, 382] on font "Ninguno" at bounding box center [664, 375] width 43 height 13
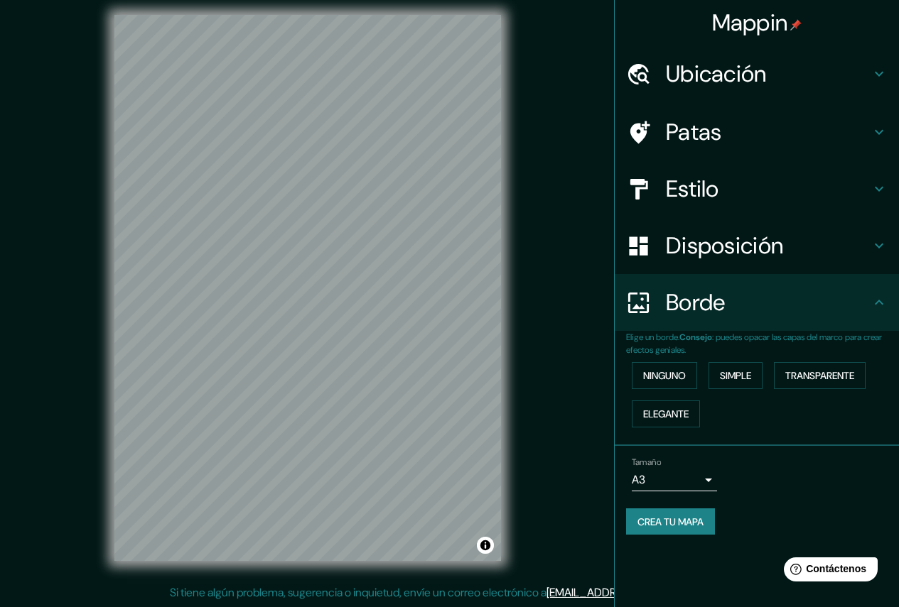
click at [701, 523] on font "Crea tu mapa" at bounding box center [670, 522] width 66 height 13
click at [684, 523] on font "Crea tu mapa" at bounding box center [670, 522] width 66 height 13
click at [487, 541] on button "Activar o desactivar atribución" at bounding box center [485, 545] width 17 height 17
click at [458, 544] on font "Mejora este mapa" at bounding box center [438, 546] width 72 height 10
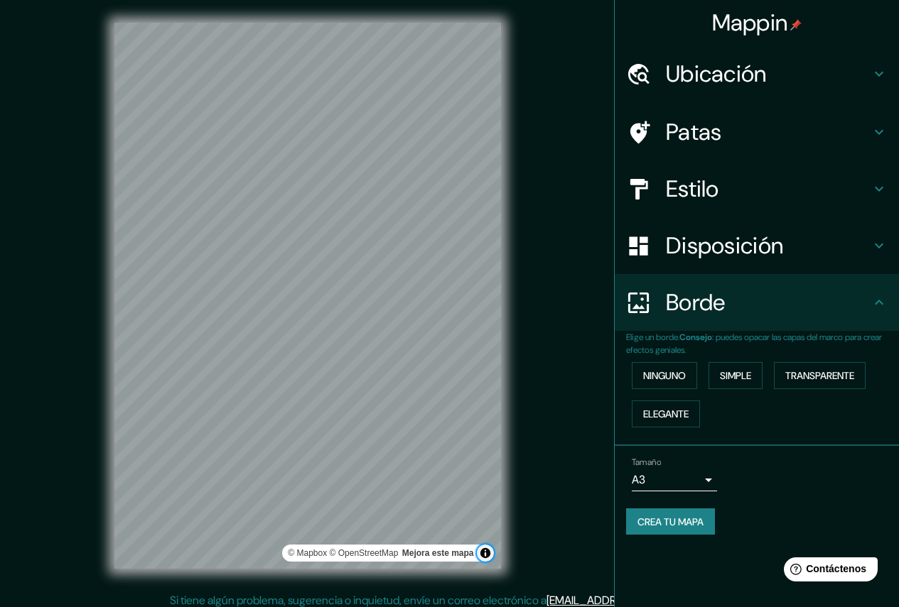
click at [486, 557] on button "Activar o desactivar atribución" at bounding box center [485, 553] width 17 height 17
click at [394, 21] on div "© Mapbox © OpenStreetMap Mejora este mapa" at bounding box center [307, 296] width 855 height 593
click at [684, 527] on font "Crea tu mapa" at bounding box center [670, 522] width 66 height 13
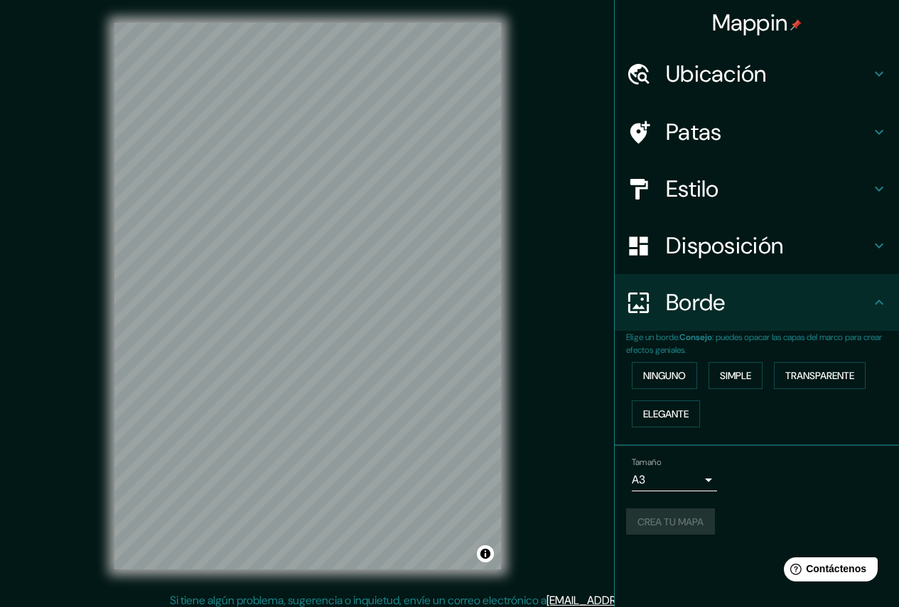
click at [758, 21] on font "Mappin" at bounding box center [750, 23] width 76 height 30
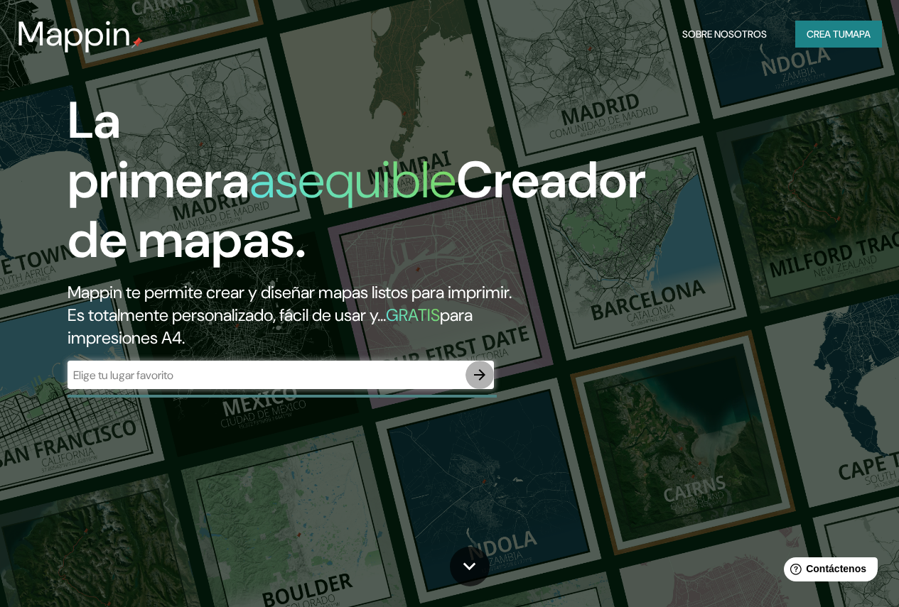
click at [478, 384] on icon "button" at bounding box center [479, 375] width 17 height 17
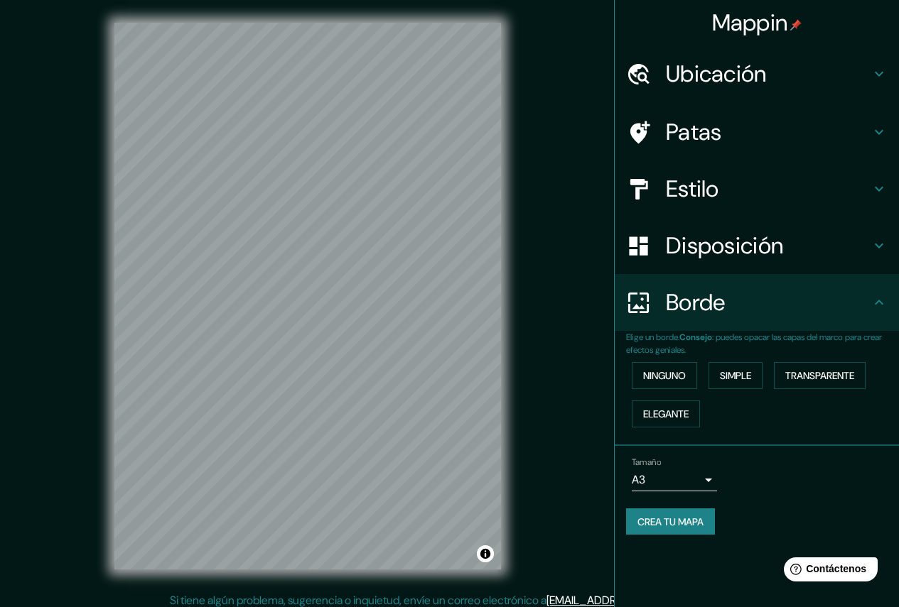
click at [686, 526] on font "Crea tu mapa" at bounding box center [670, 522] width 66 height 13
click at [754, 30] on font "Mappin" at bounding box center [750, 23] width 76 height 30
